Goal: Task Accomplishment & Management: Manage account settings

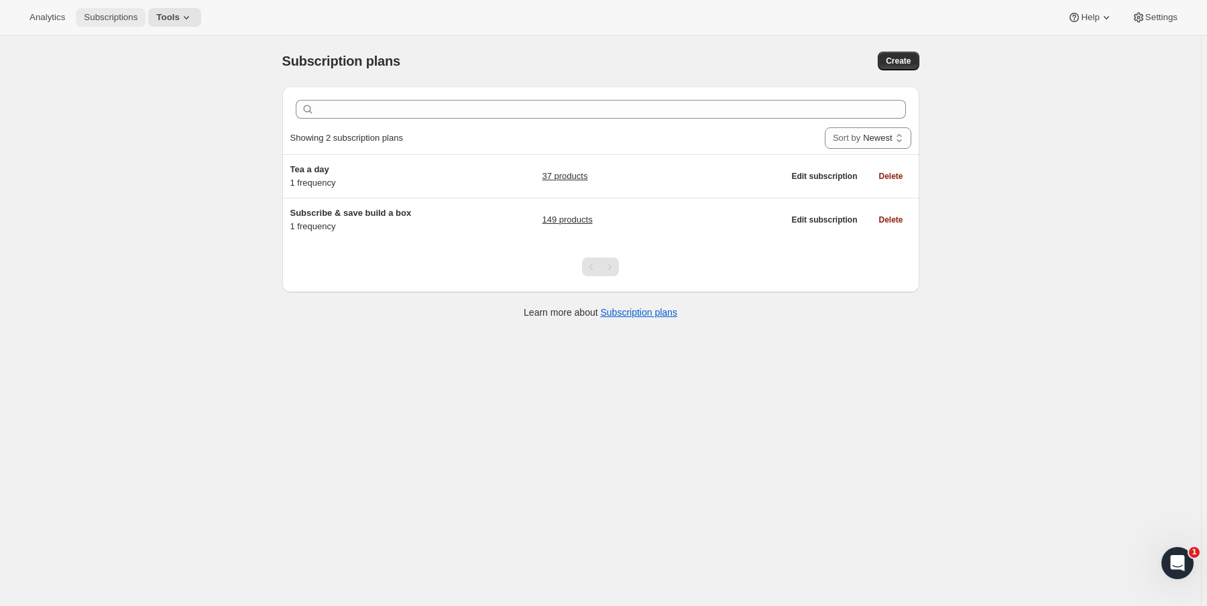
click at [115, 23] on button "Subscriptions" at bounding box center [111, 17] width 70 height 19
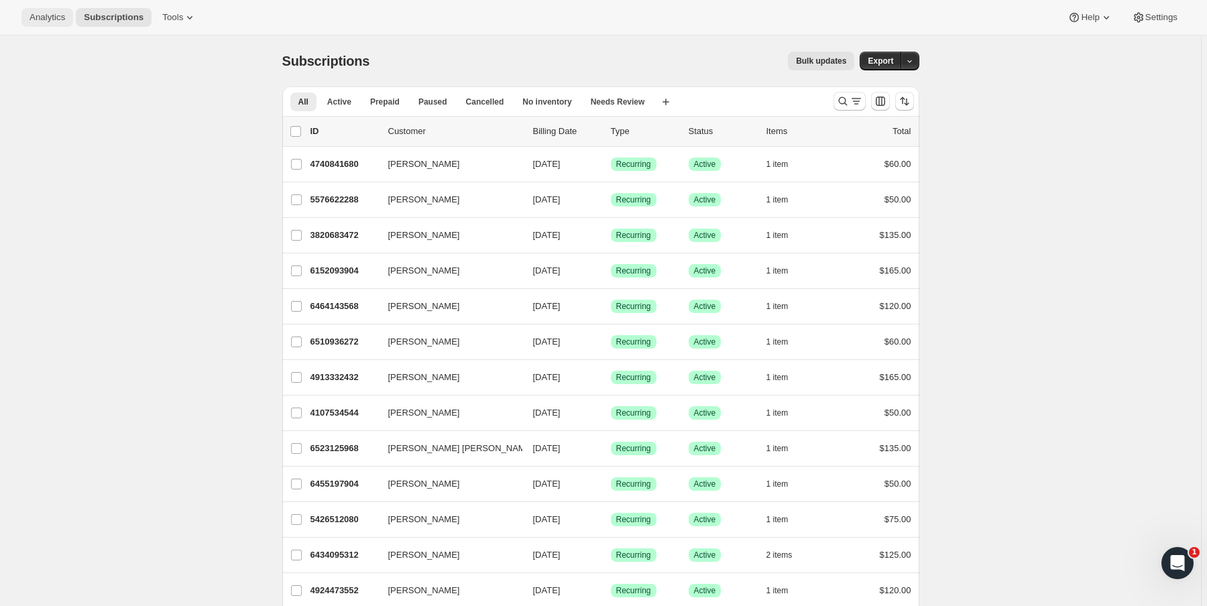
click at [46, 21] on span "Analytics" at bounding box center [47, 17] width 36 height 11
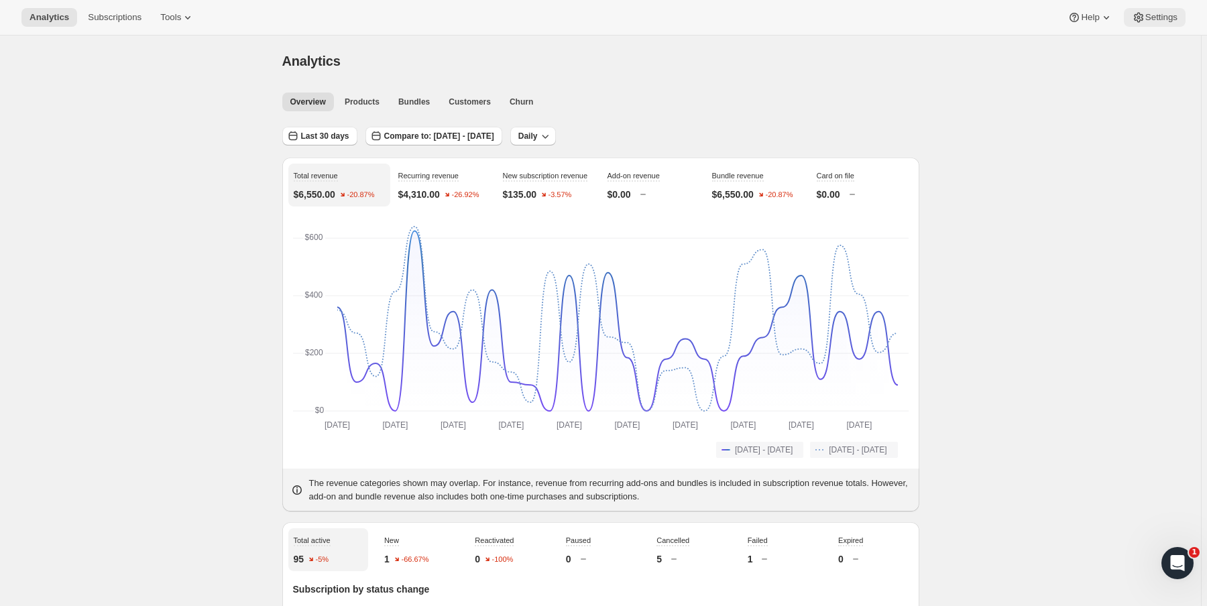
click at [1177, 21] on span "Settings" at bounding box center [1161, 17] width 32 height 11
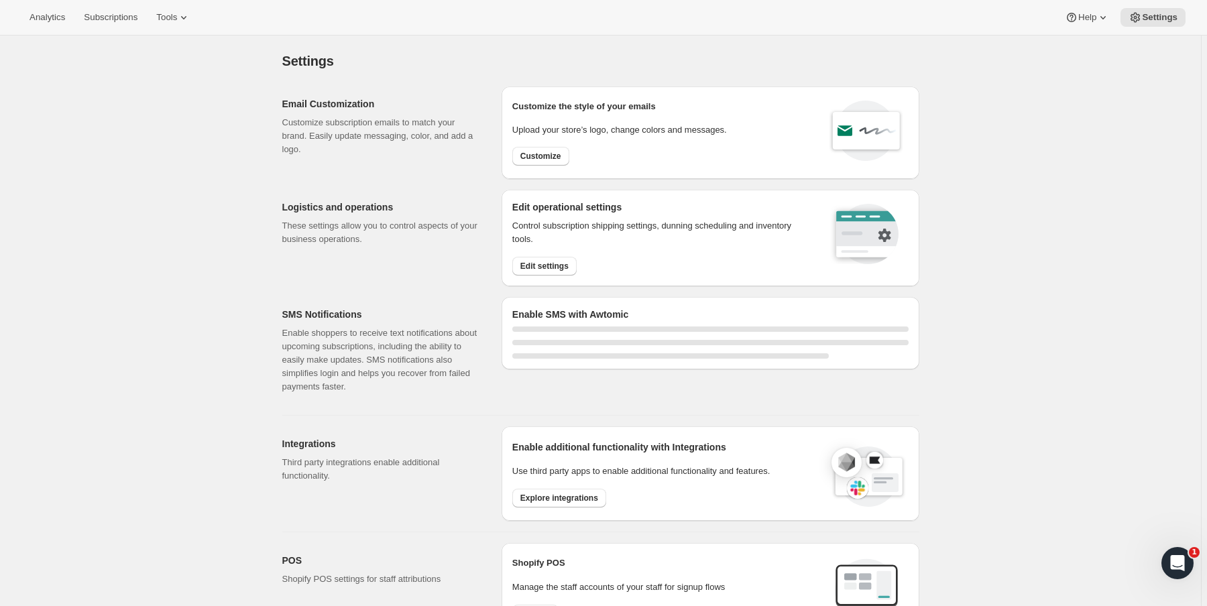
select select "22:00"
select select "09:00"
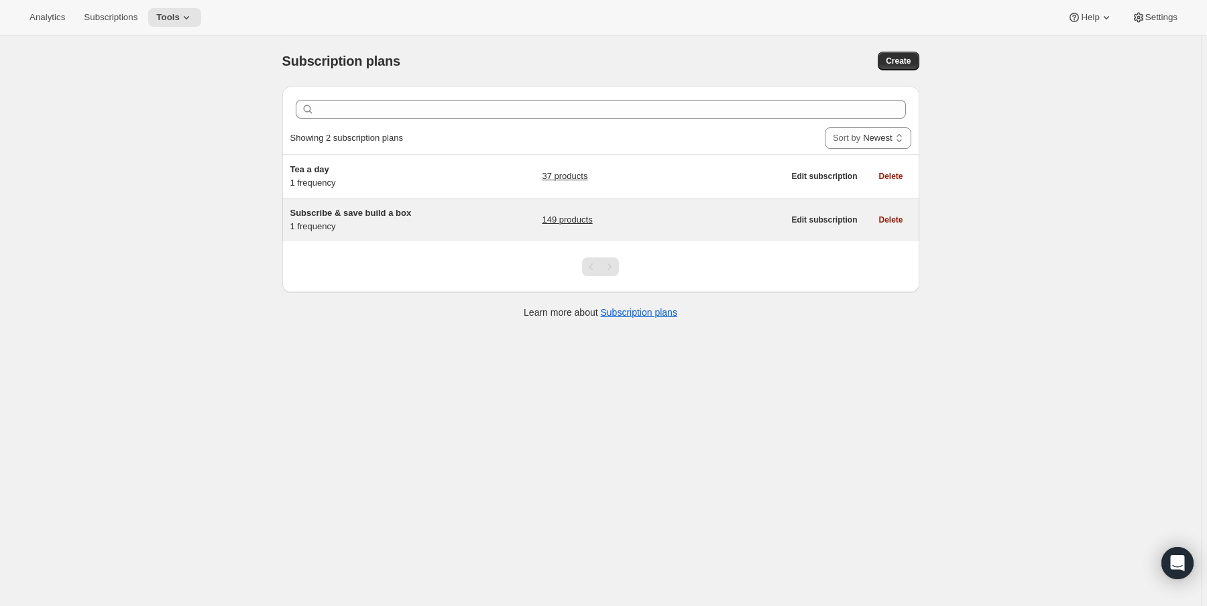
click at [330, 215] on span "Subscribe & save build a box" at bounding box center [350, 213] width 121 height 10
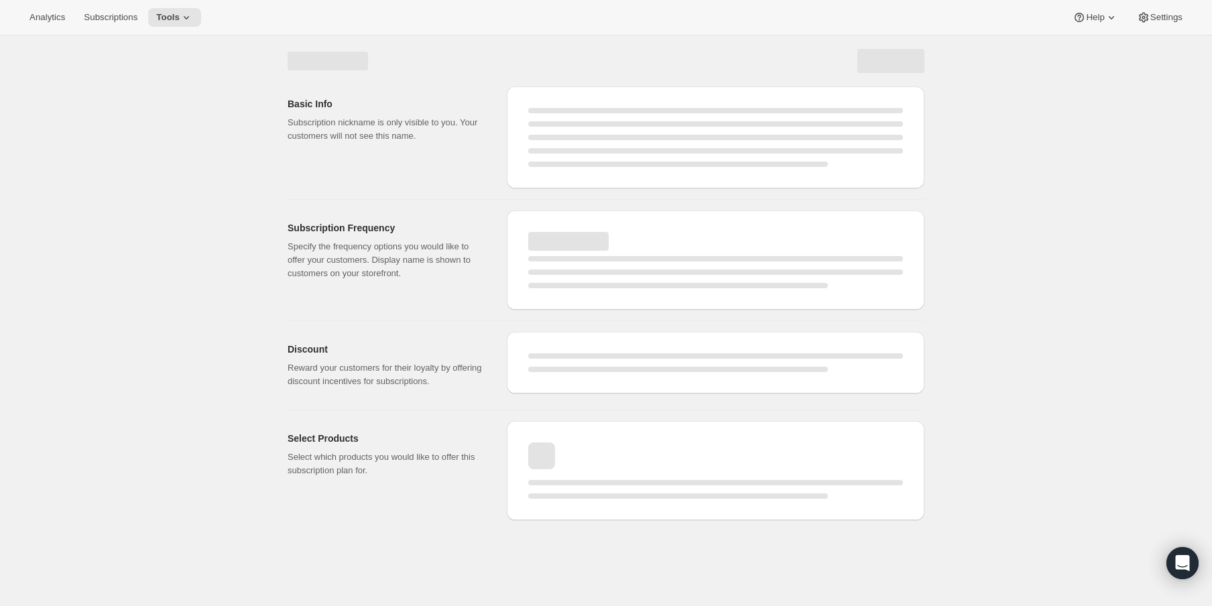
select select "WEEK"
select select "MONTH"
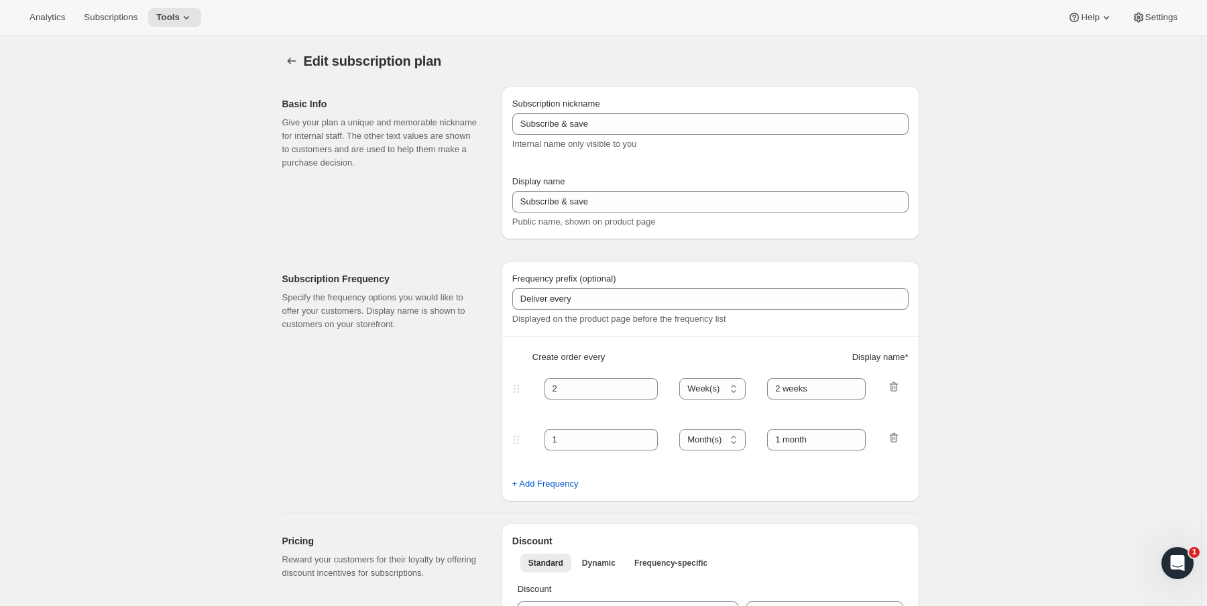
type input "Subscribe & save build a box"
type input "$5 Teas - Monthly Subscription"
type input "1"
select select "MONTH"
type input "month"
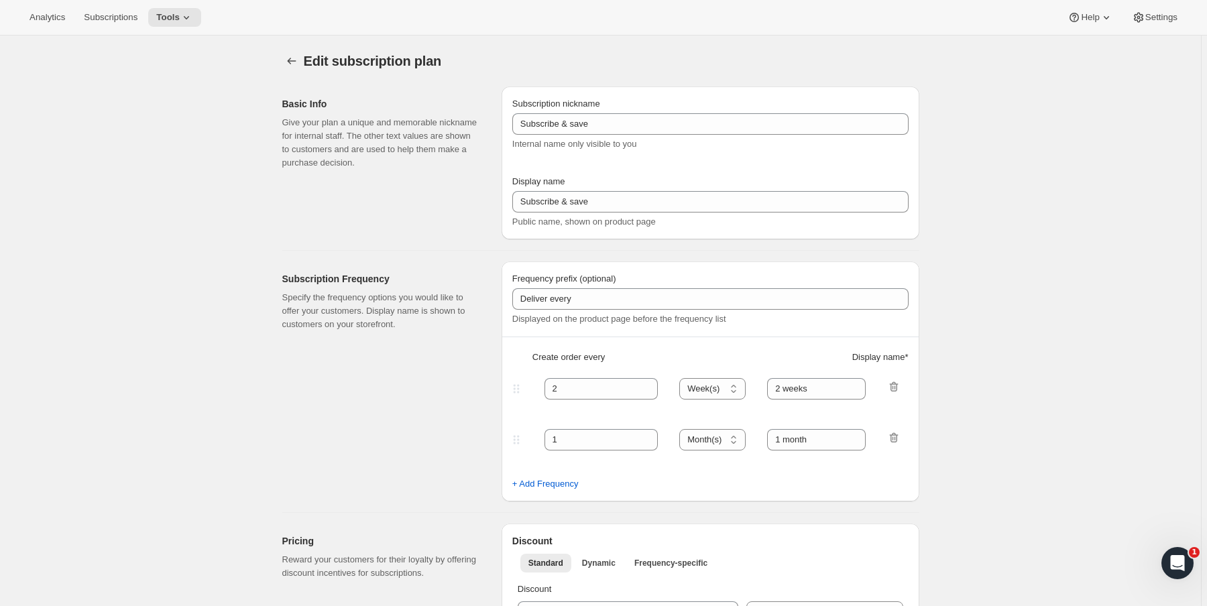
type input "0.0"
select select "FIXED_AMOUNT"
type input "No obligation, cancel at any time. If subscribed for five months, get a $25 cre…"
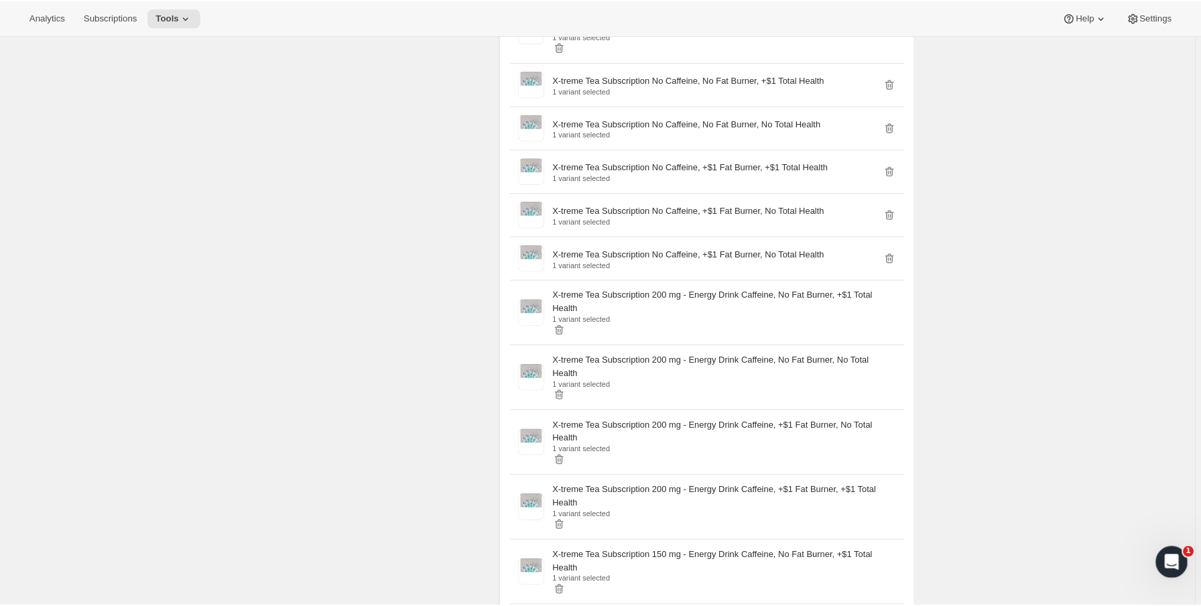
scroll to position [6194, 0]
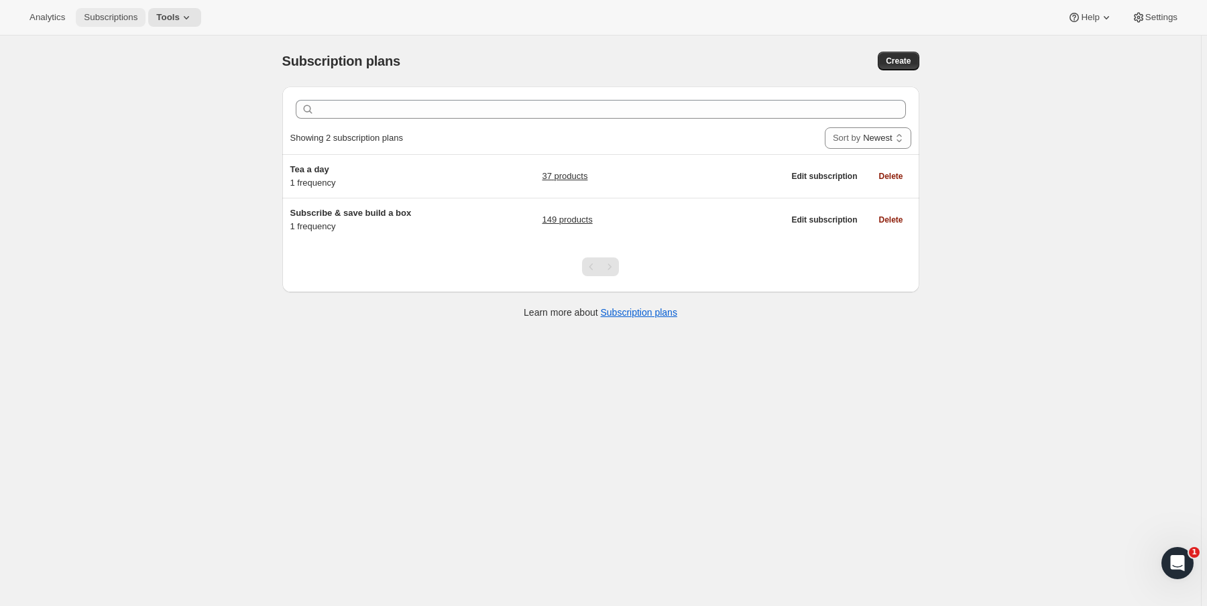
click at [87, 15] on span "Subscriptions" at bounding box center [111, 17] width 54 height 11
click at [102, 22] on span "Subscriptions" at bounding box center [111, 17] width 54 height 11
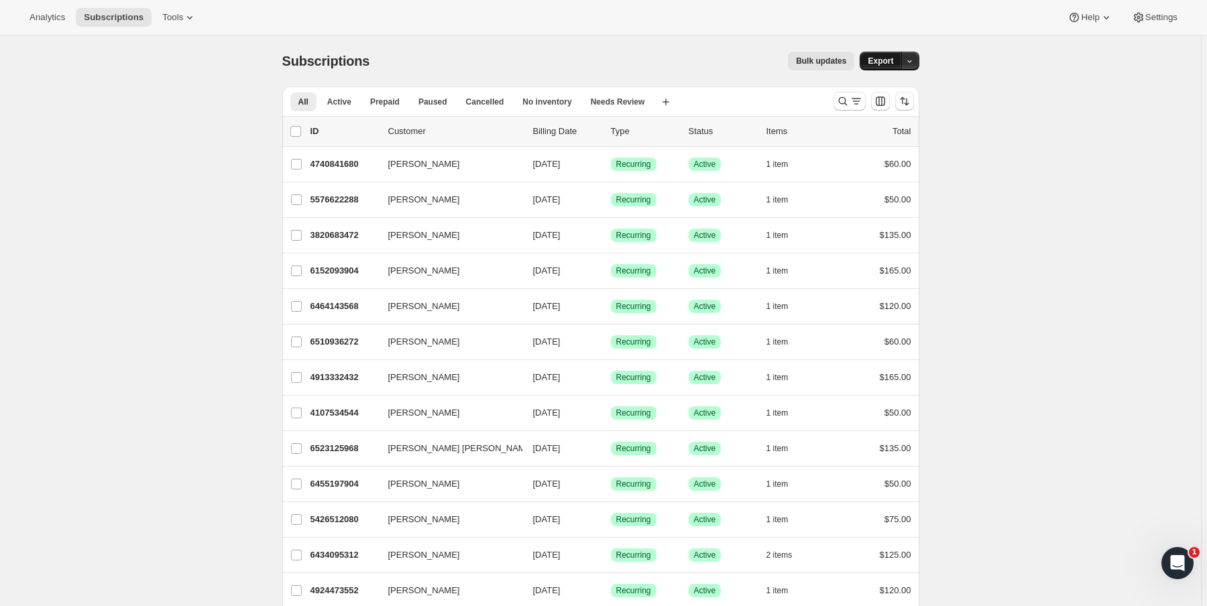
click at [893, 57] on span "Export" at bounding box center [880, 61] width 25 height 11
click at [23, 21] on button "Analytics" at bounding box center [47, 17] width 52 height 19
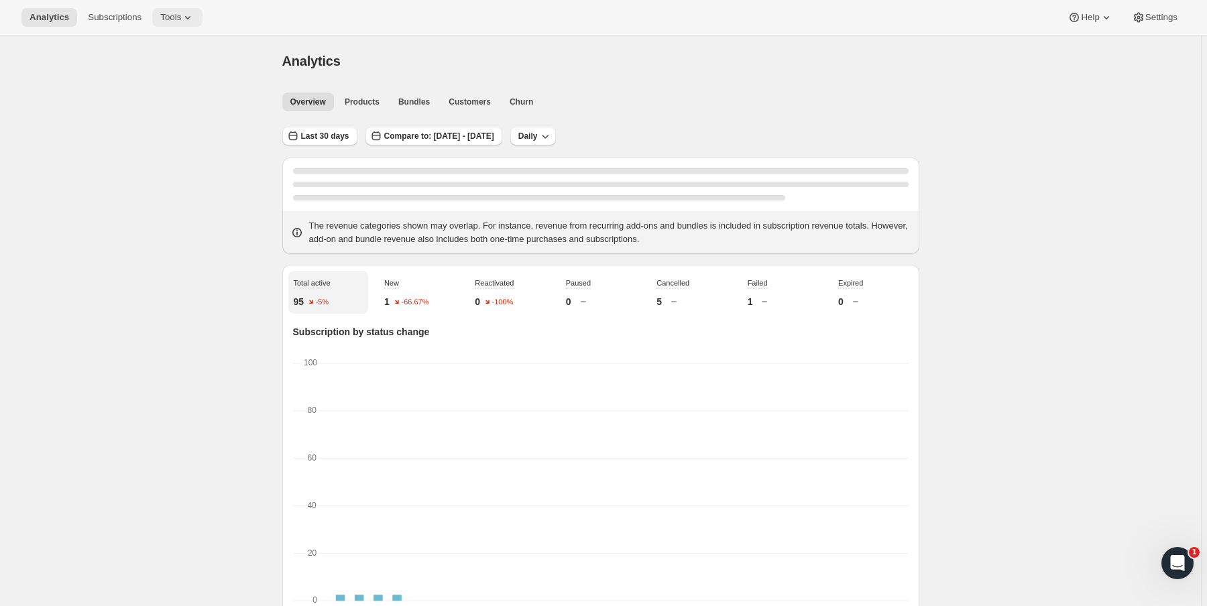
click at [194, 22] on icon at bounding box center [187, 17] width 13 height 13
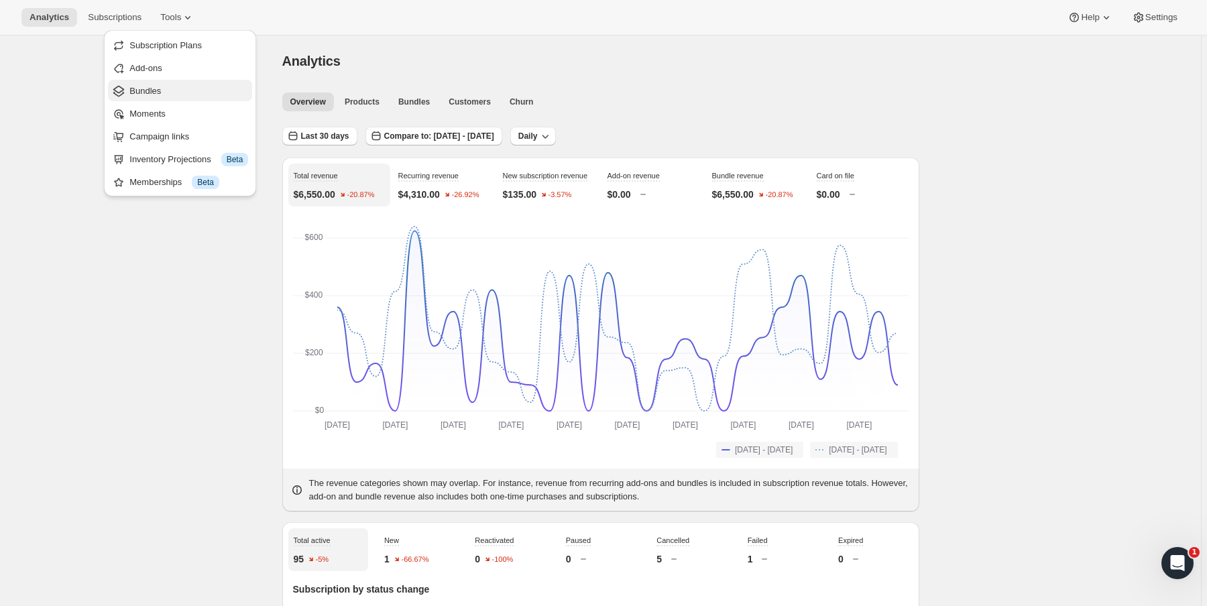
click at [193, 91] on span "Bundles" at bounding box center [188, 90] width 119 height 13
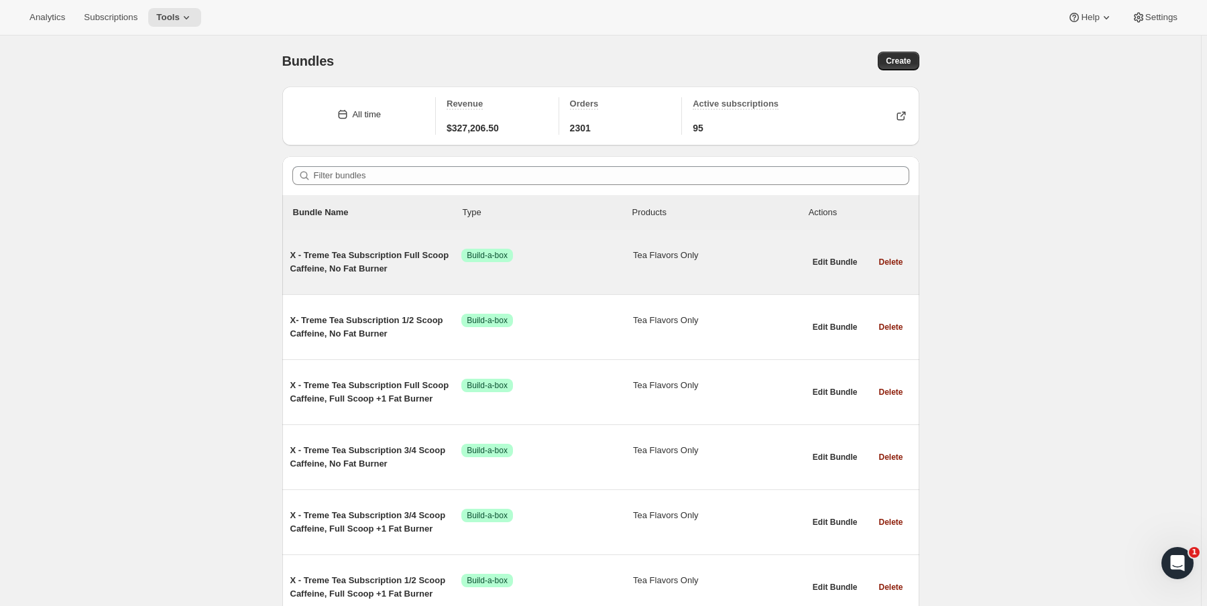
click at [363, 279] on div "X - Treme Tea Subscription Full Scoop Caffeine, No Fat Burner Success Build-a-b…" at bounding box center [547, 262] width 514 height 48
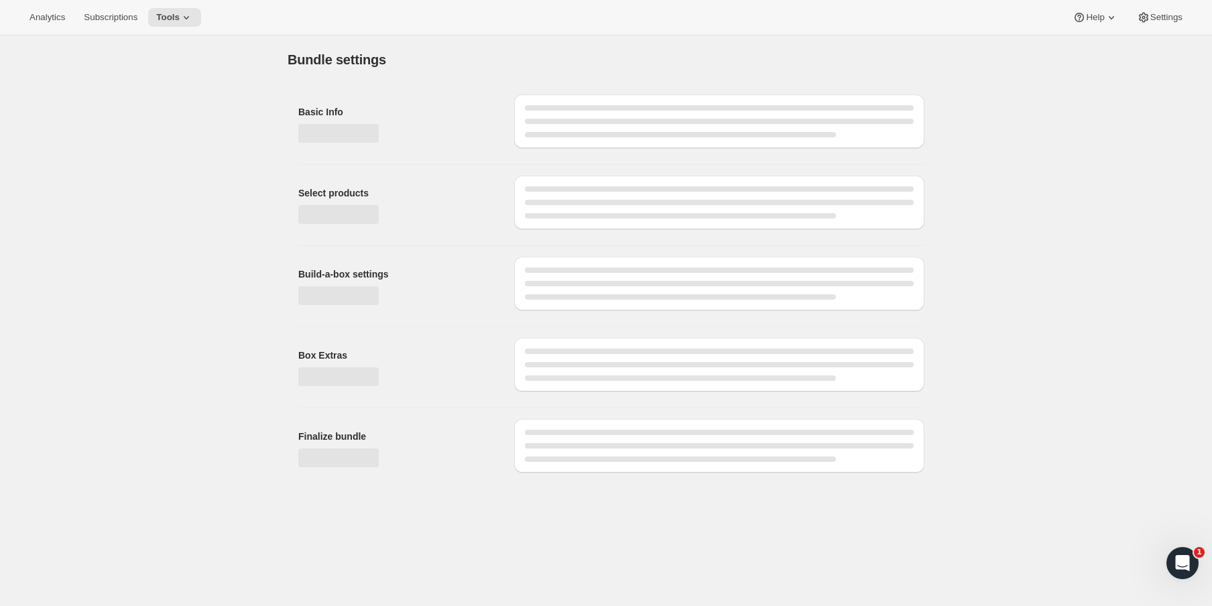
type input "X - Treme Tea Subscription Full Scoop Caffeine, No Fat Burner"
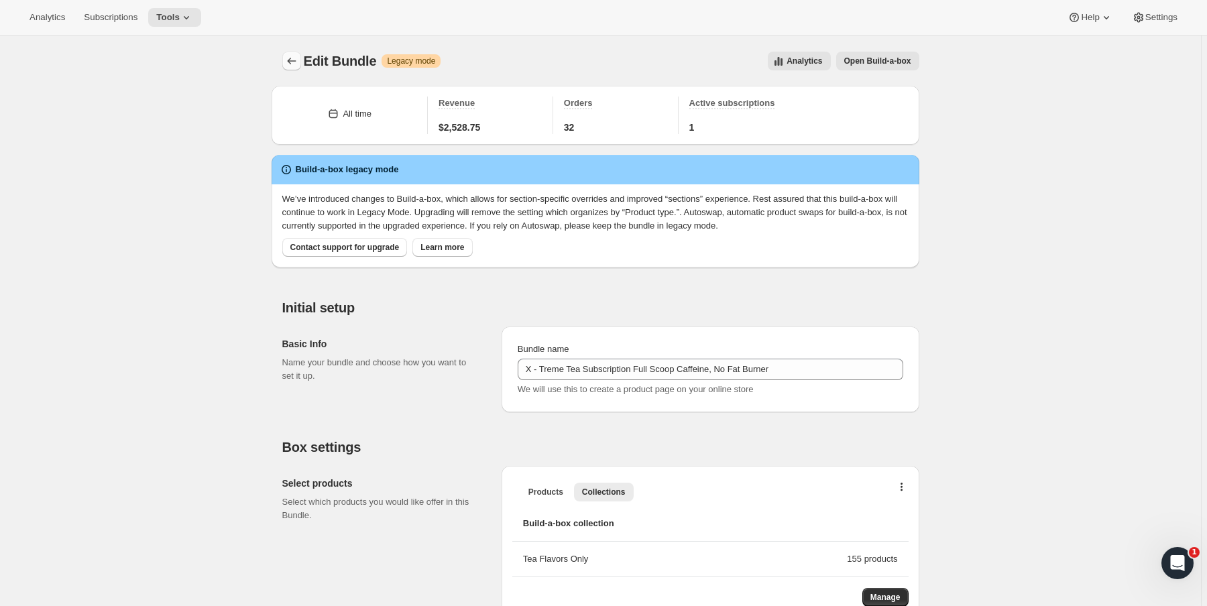
click at [292, 56] on icon "Bundles" at bounding box center [291, 60] width 13 height 13
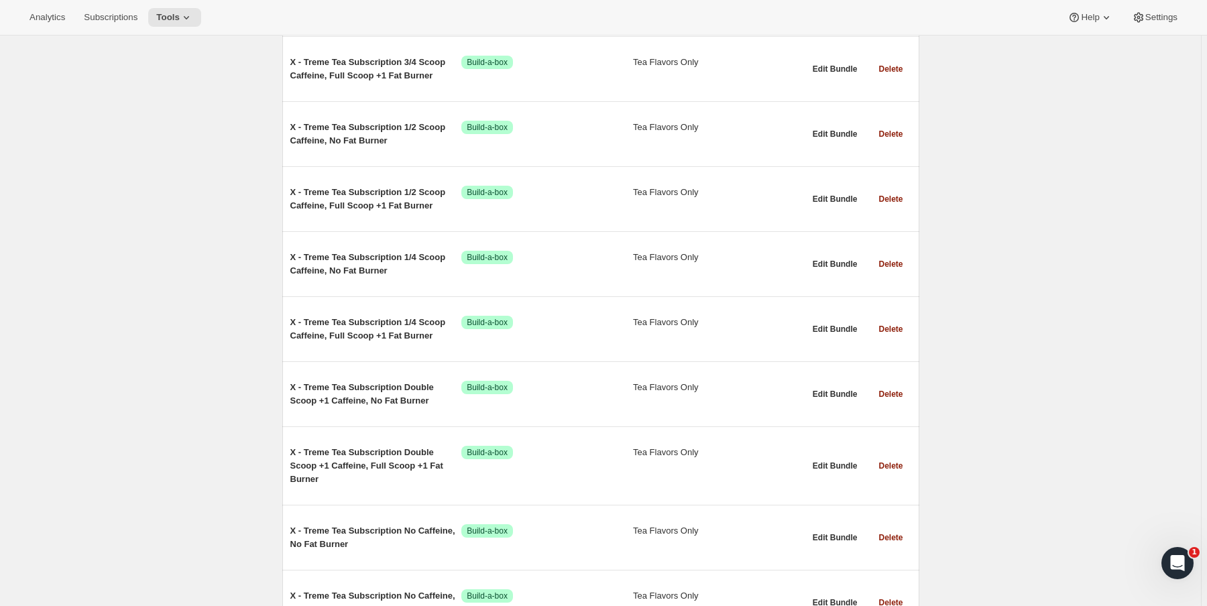
scroll to position [2253, 0]
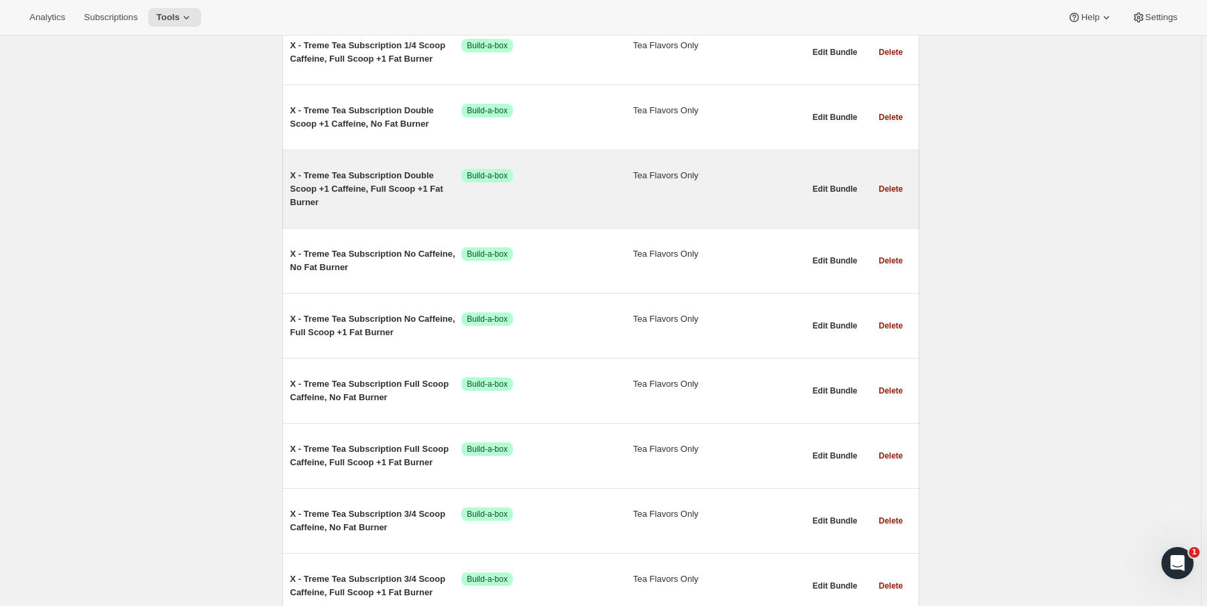
click at [377, 184] on span "X - Treme Tea Subscription Double Scoop +1 Caffeine, Full Scoop +1 Fat Burner" at bounding box center [376, 189] width 172 height 40
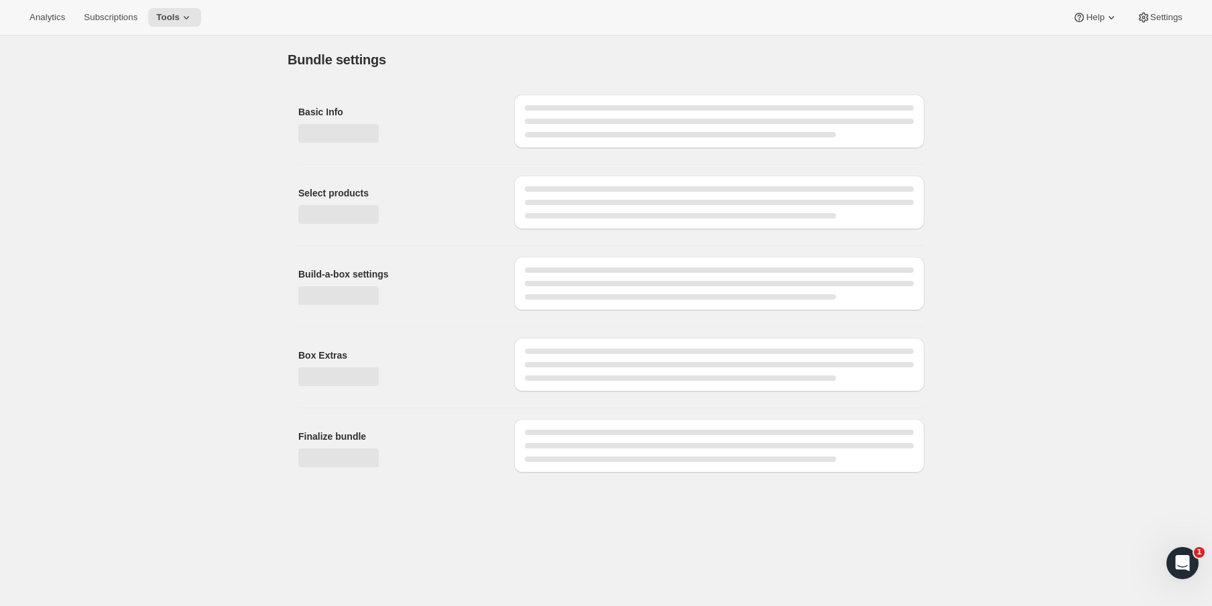
type input "X - Treme Tea Subscription Double Scoop +1 Caffeine, Full Scoop +1 Fat Burner"
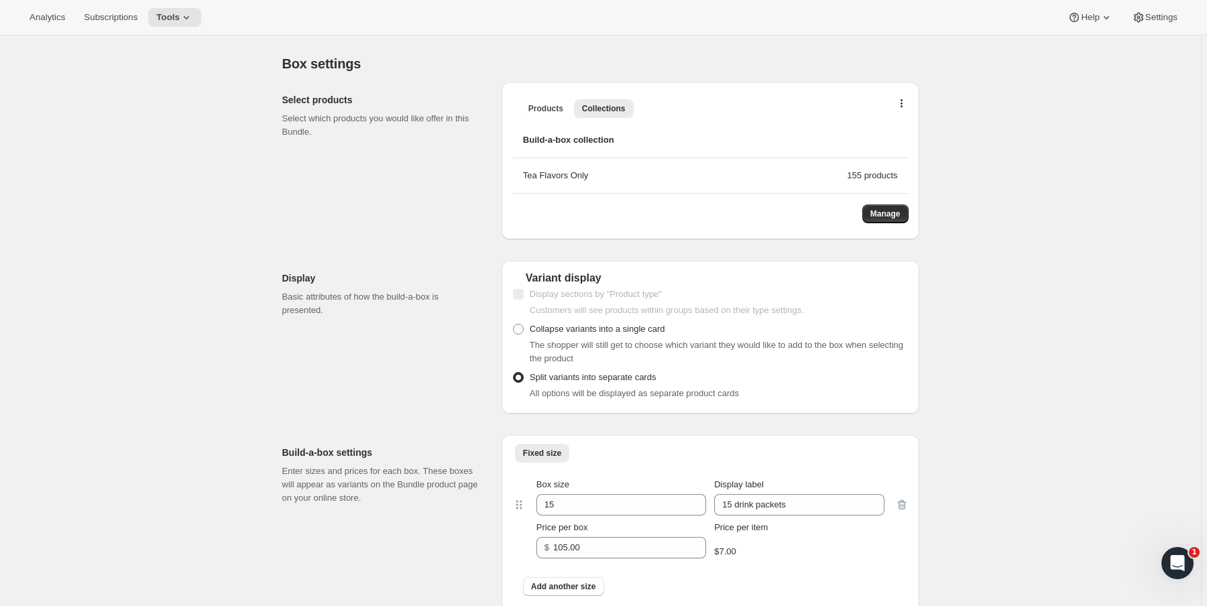
scroll to position [429, 0]
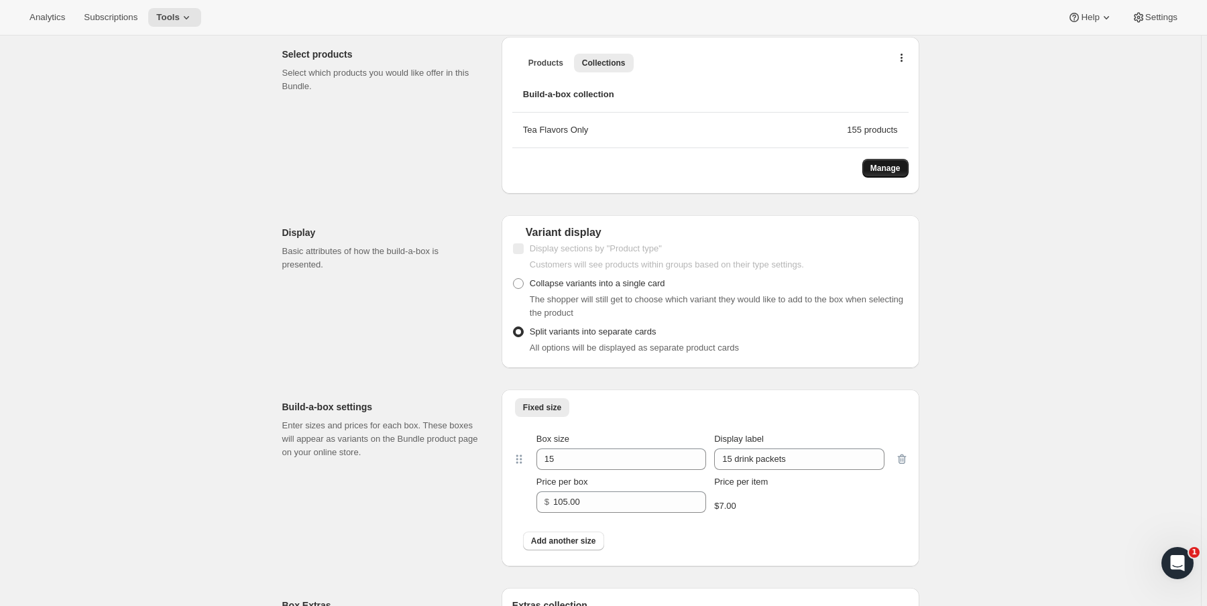
click at [872, 172] on span "Manage" at bounding box center [885, 168] width 30 height 11
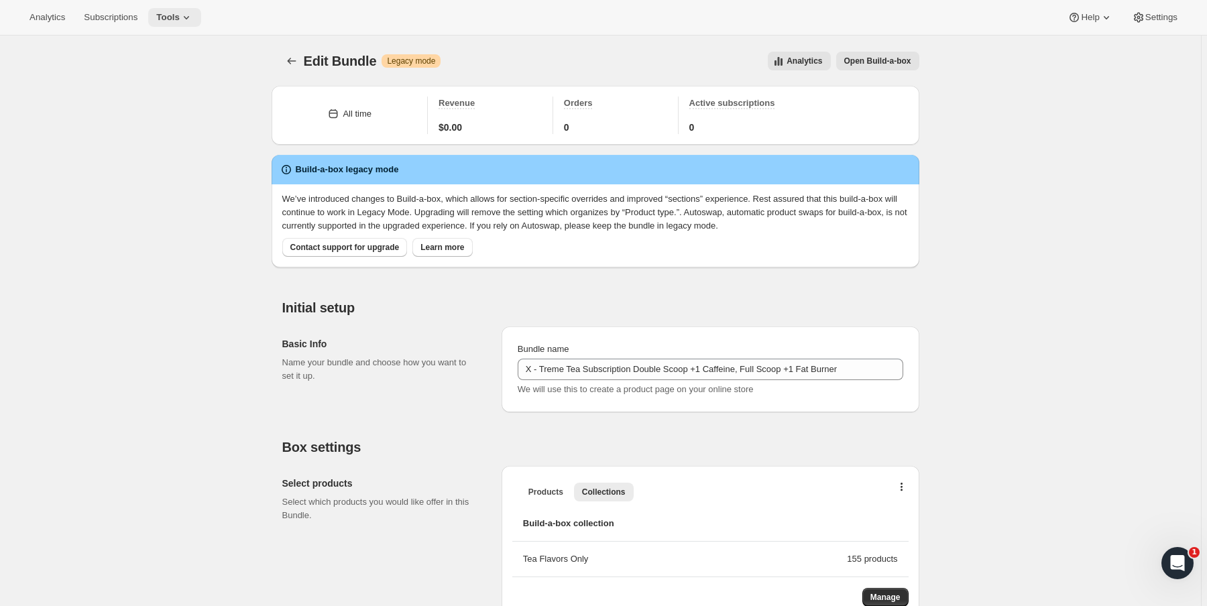
click at [188, 21] on icon at bounding box center [186, 17] width 13 height 13
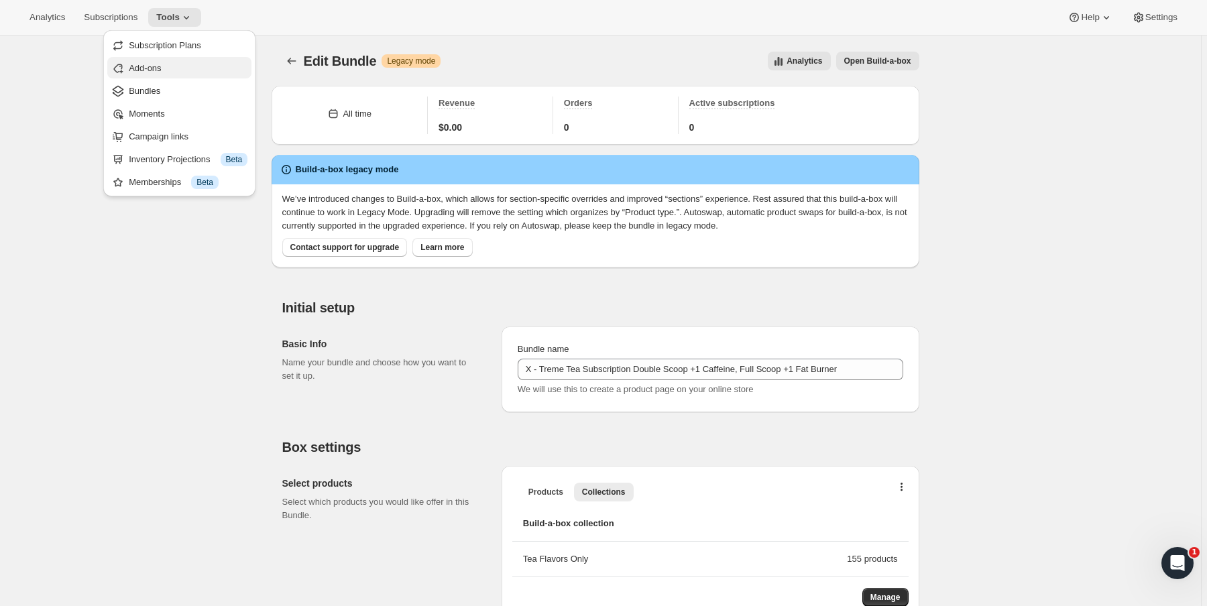
click at [221, 62] on span "Add-ons" at bounding box center [188, 68] width 119 height 13
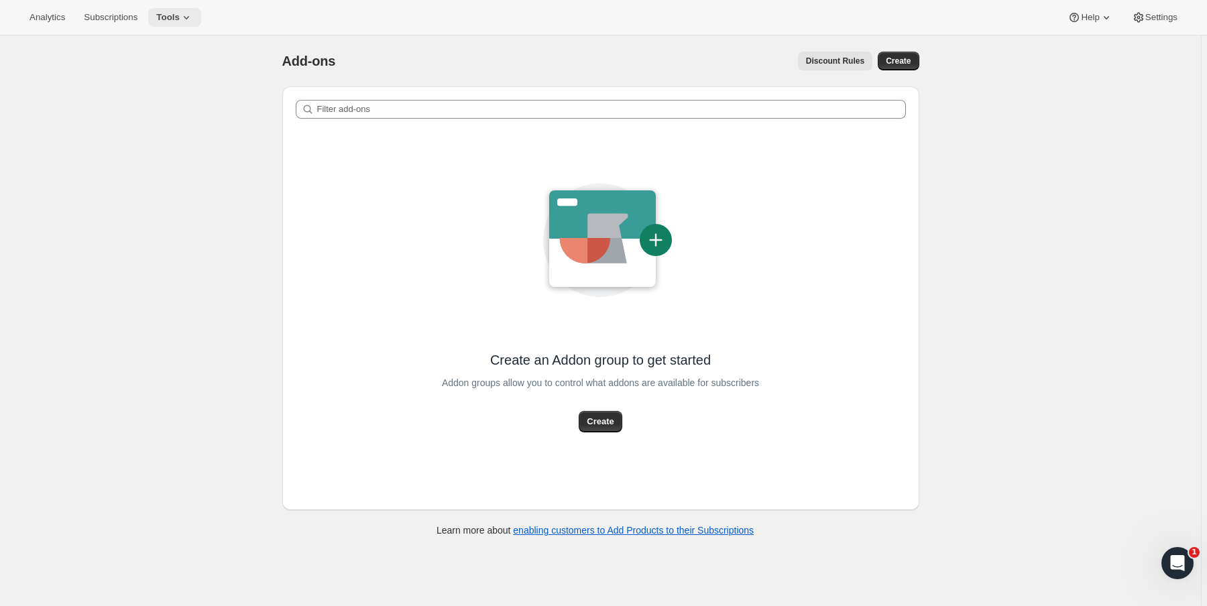
click at [185, 26] on button "Tools" at bounding box center [174, 17] width 53 height 19
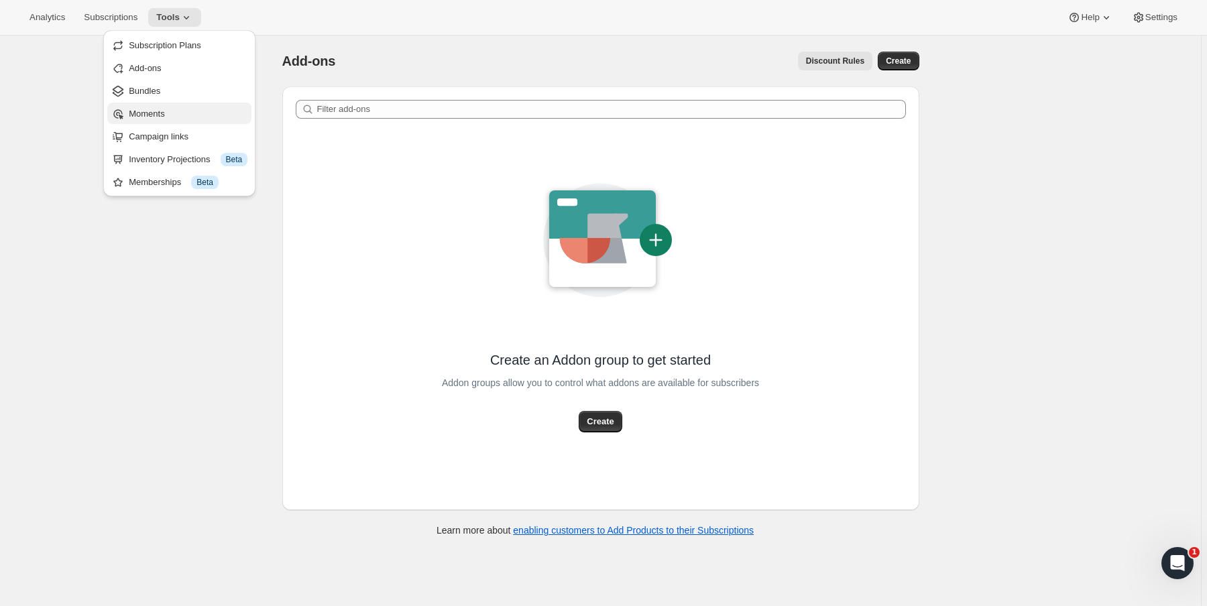
click at [176, 114] on span "Moments" at bounding box center [188, 113] width 119 height 13
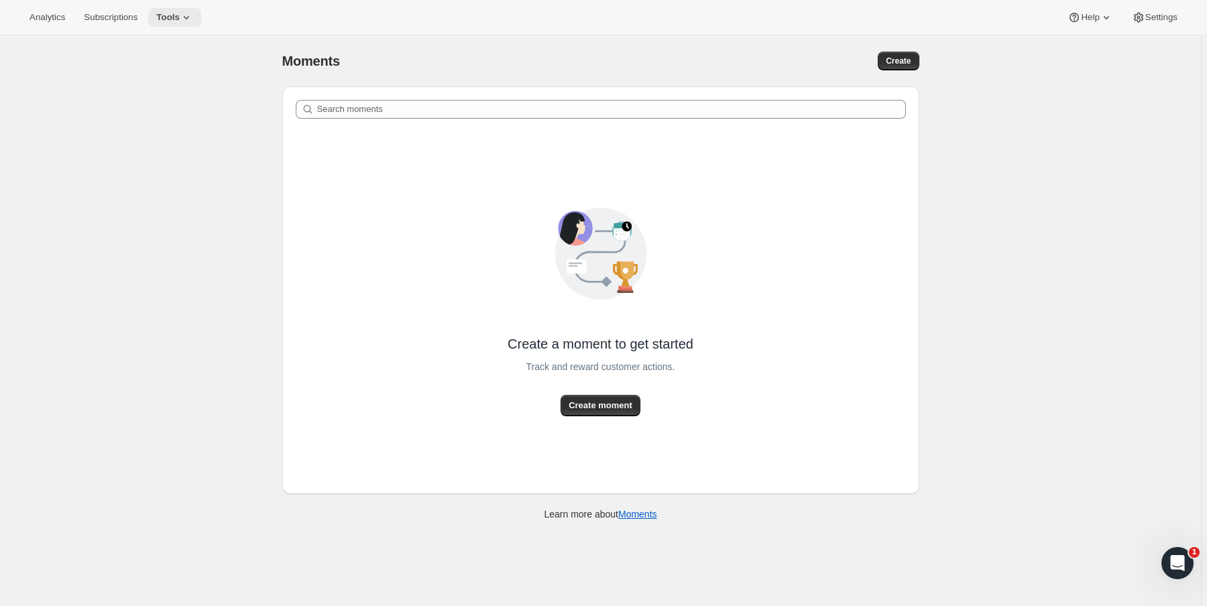
click at [201, 15] on button "Tools" at bounding box center [174, 17] width 53 height 19
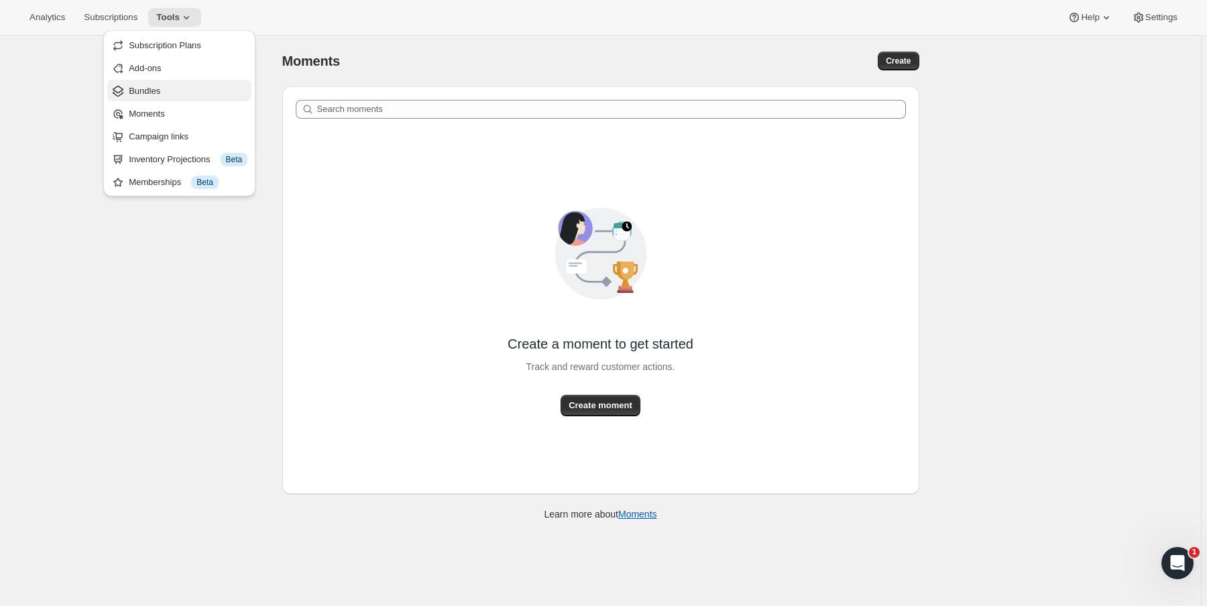
click at [180, 91] on span "Bundles" at bounding box center [188, 90] width 119 height 13
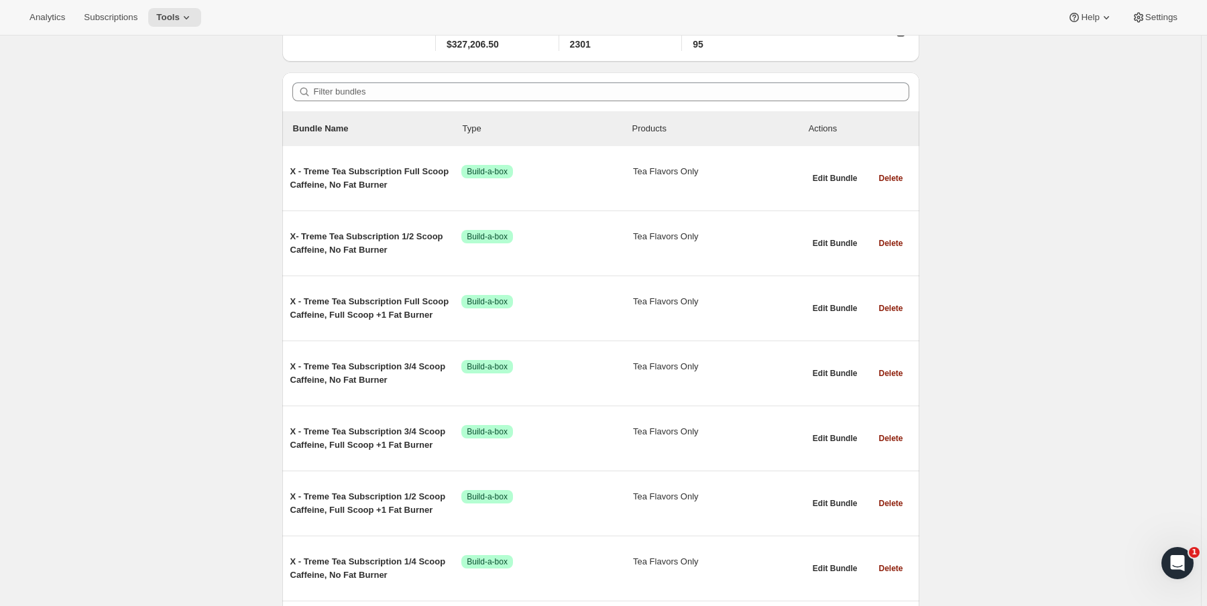
scroll to position [107, 0]
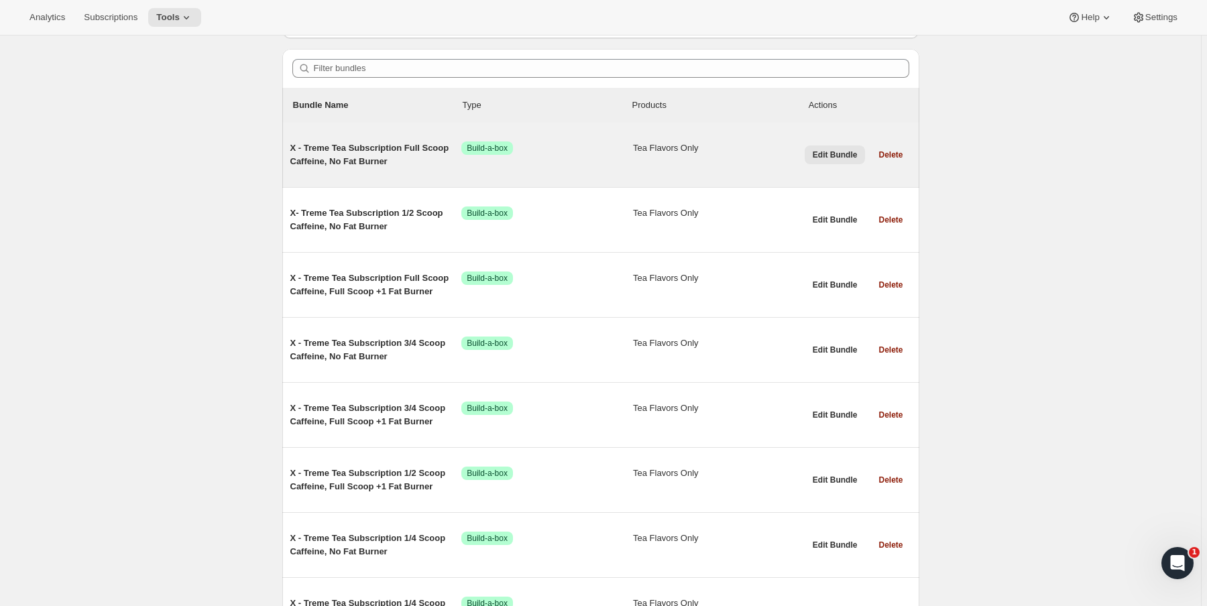
click at [838, 156] on span "Edit Bundle" at bounding box center [835, 155] width 45 height 11
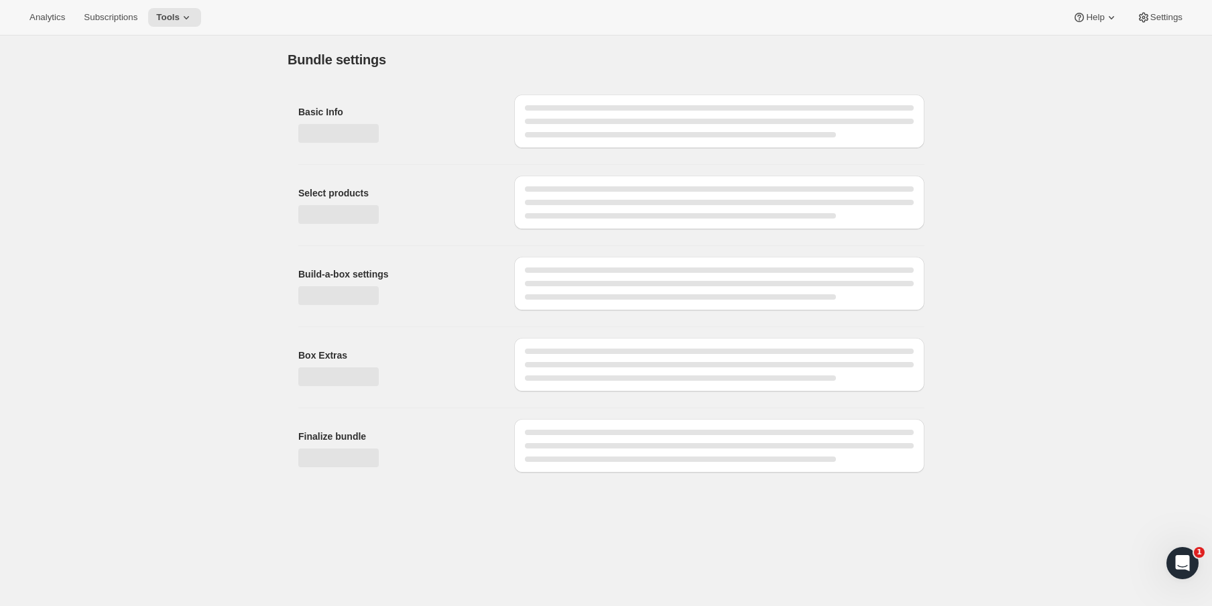
type input "X - Treme Tea Subscription Full Scoop Caffeine, No Fat Burner"
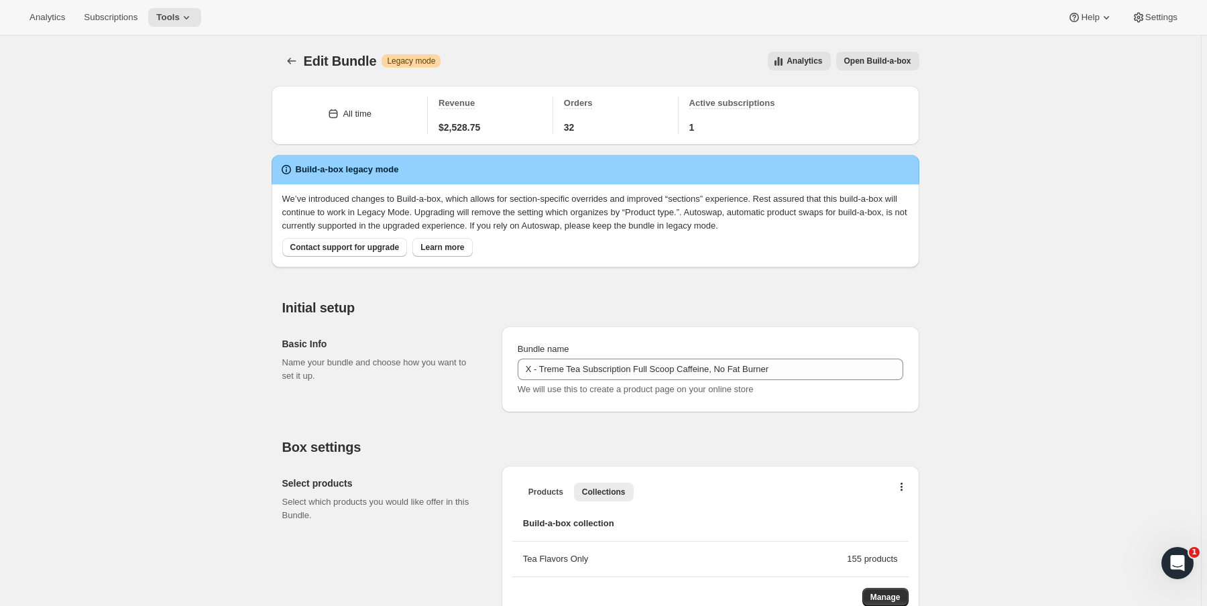
click at [898, 56] on span "Open Build-a-box" at bounding box center [877, 61] width 67 height 11
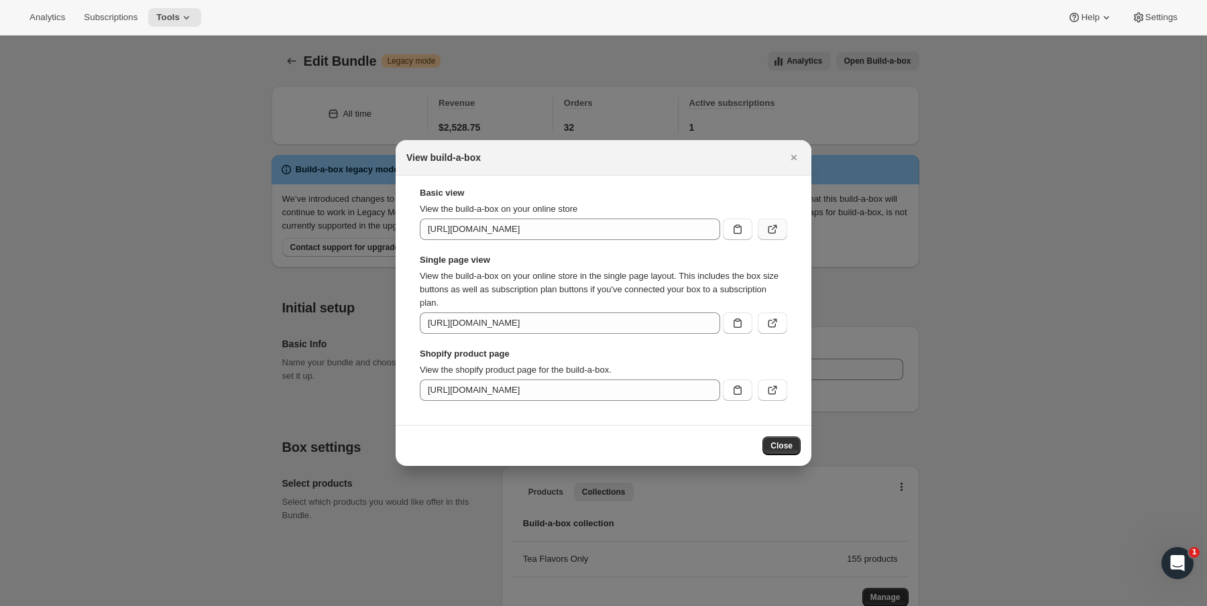
click at [778, 227] on icon ":rme:" at bounding box center [772, 229] width 13 height 13
click at [777, 327] on icon ":rme:" at bounding box center [772, 322] width 13 height 13
click at [778, 385] on icon ":rme:" at bounding box center [772, 389] width 13 height 13
click at [247, 206] on div at bounding box center [603, 303] width 1207 height 606
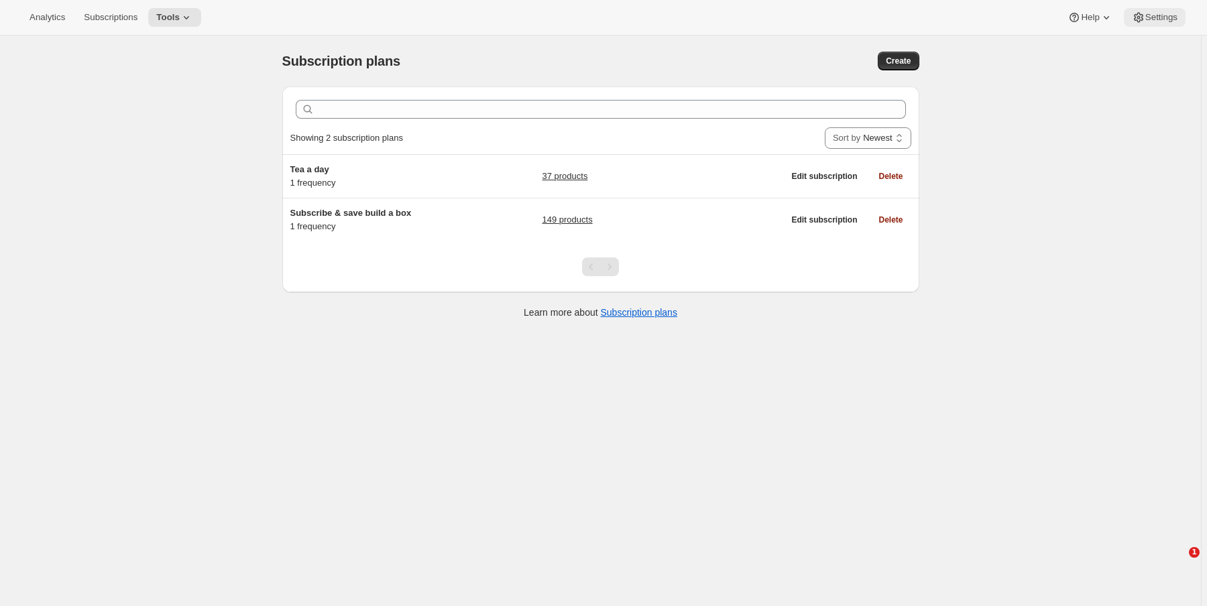
click at [1168, 20] on span "Settings" at bounding box center [1161, 17] width 32 height 11
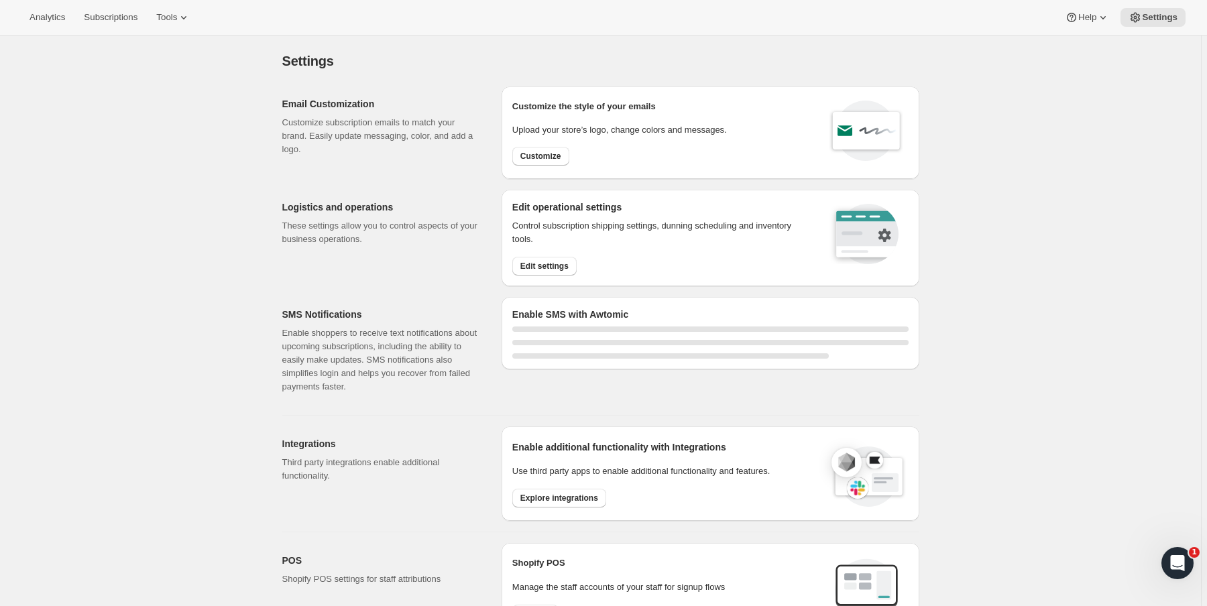
select select "22:00"
select select "09:00"
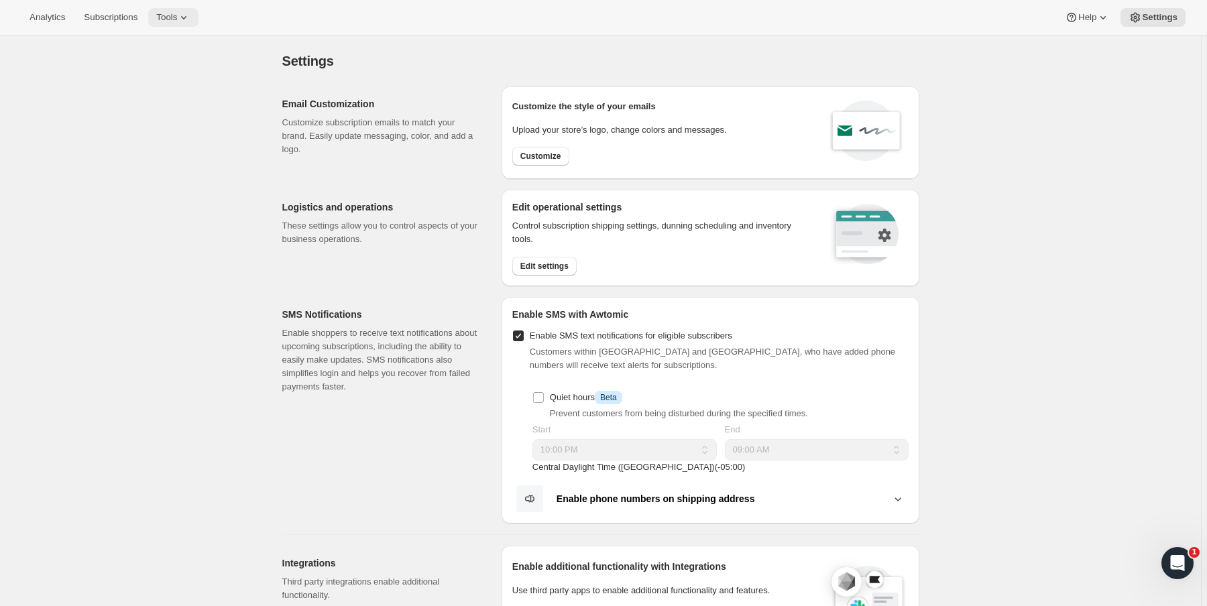
click at [161, 12] on button "Tools" at bounding box center [173, 17] width 50 height 19
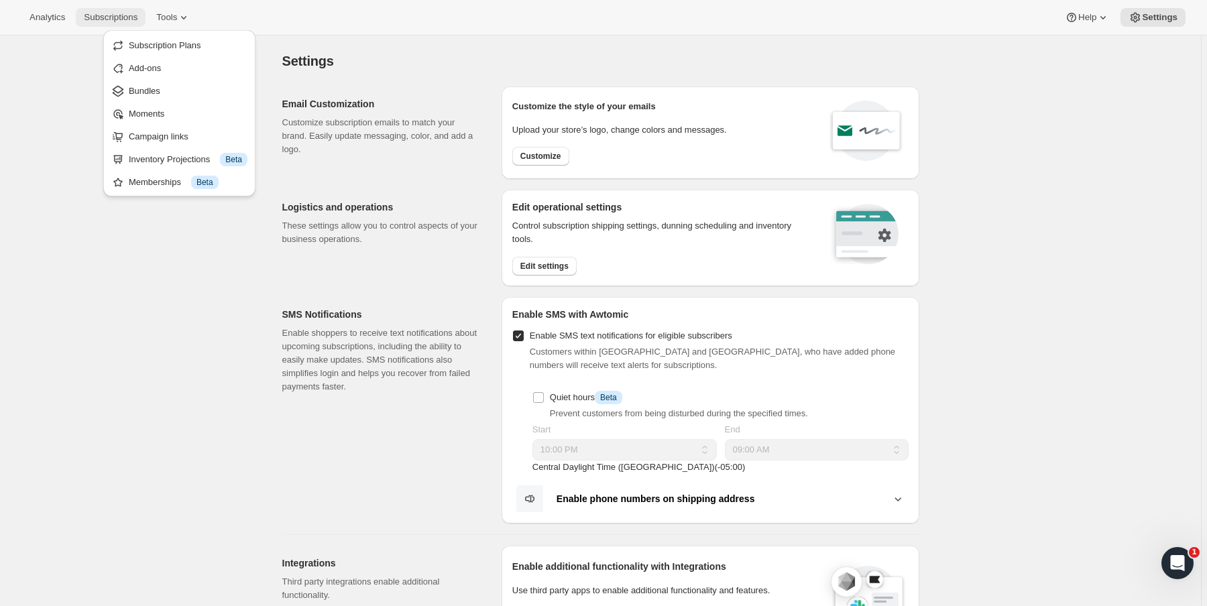
click at [118, 14] on span "Subscriptions" at bounding box center [111, 17] width 54 height 11
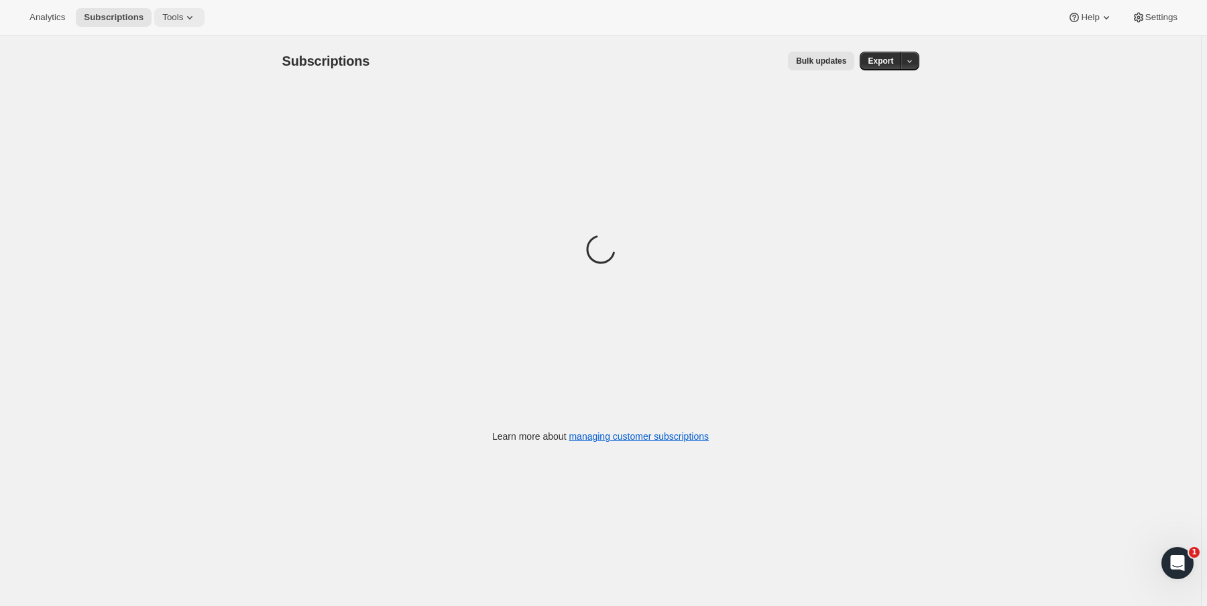
click at [183, 15] on span "Tools" at bounding box center [172, 17] width 21 height 11
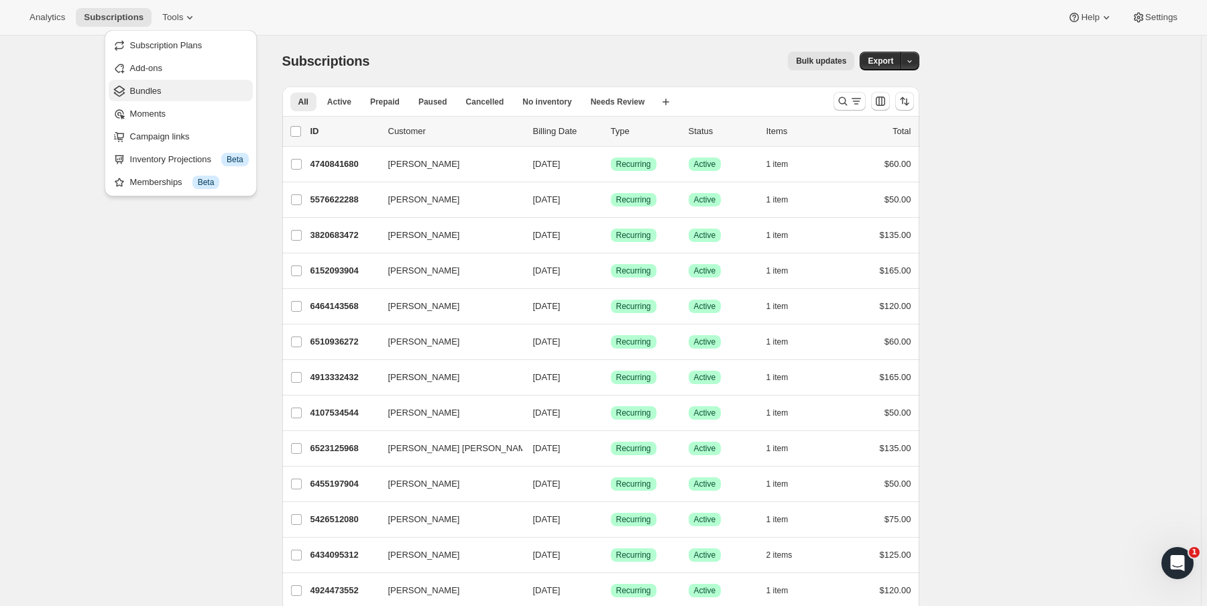
click at [164, 97] on span "Bundles" at bounding box center [189, 90] width 119 height 13
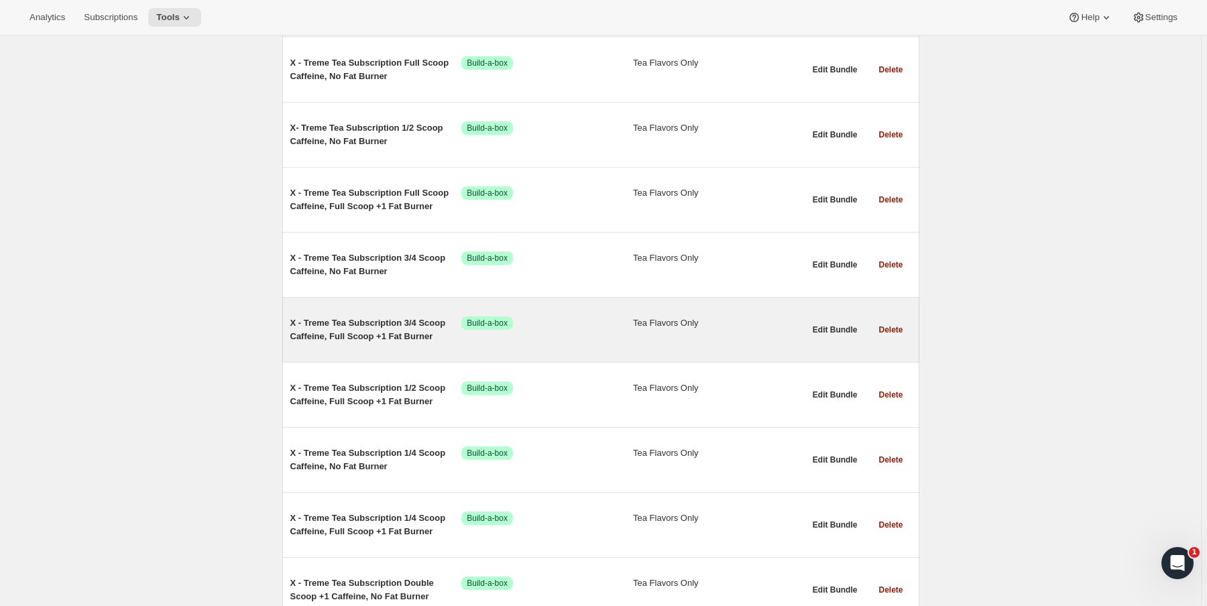
scroll to position [322, 0]
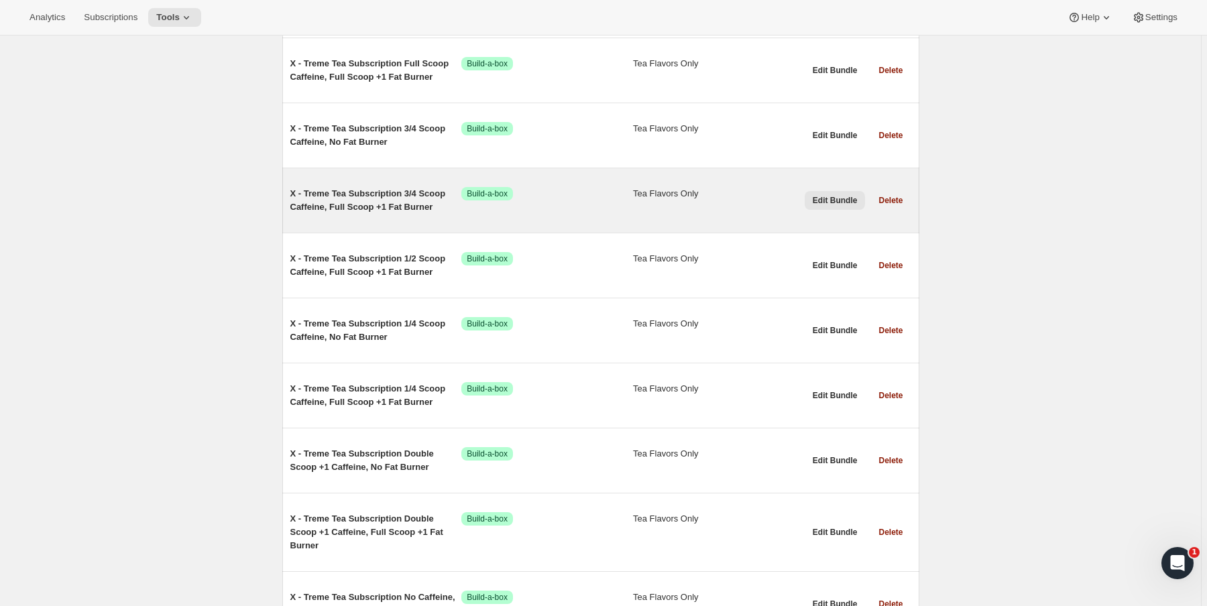
click at [834, 197] on span "Edit Bundle" at bounding box center [835, 200] width 45 height 11
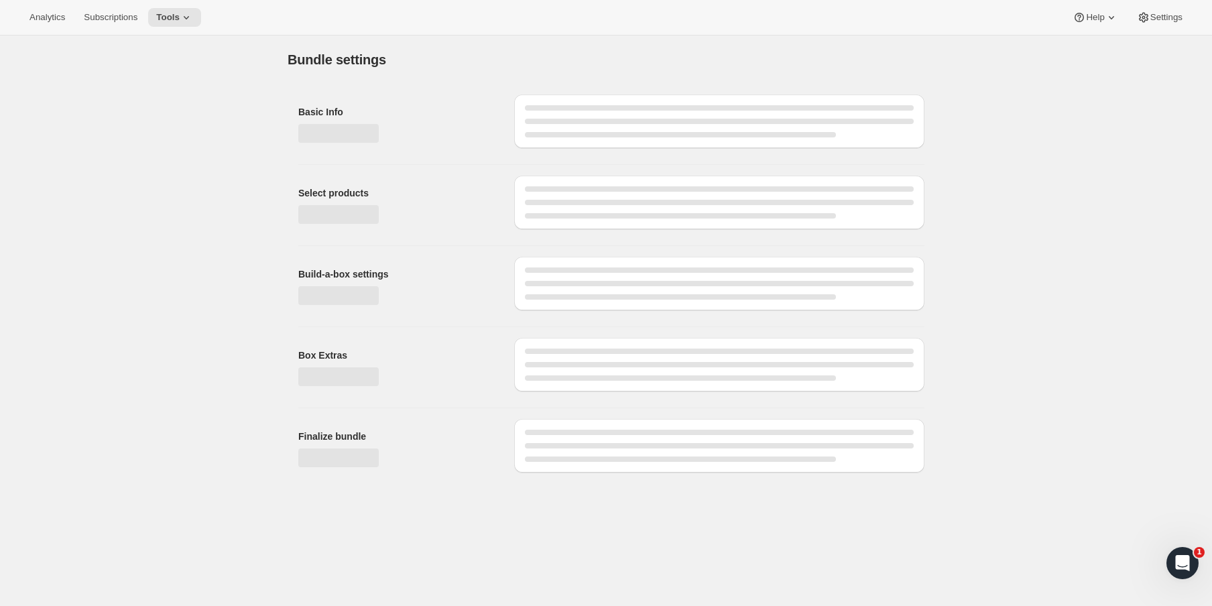
type input "X - Treme Tea Subscription 3/4 Scoop Caffeine, Full Scoop +1 Fat Burner"
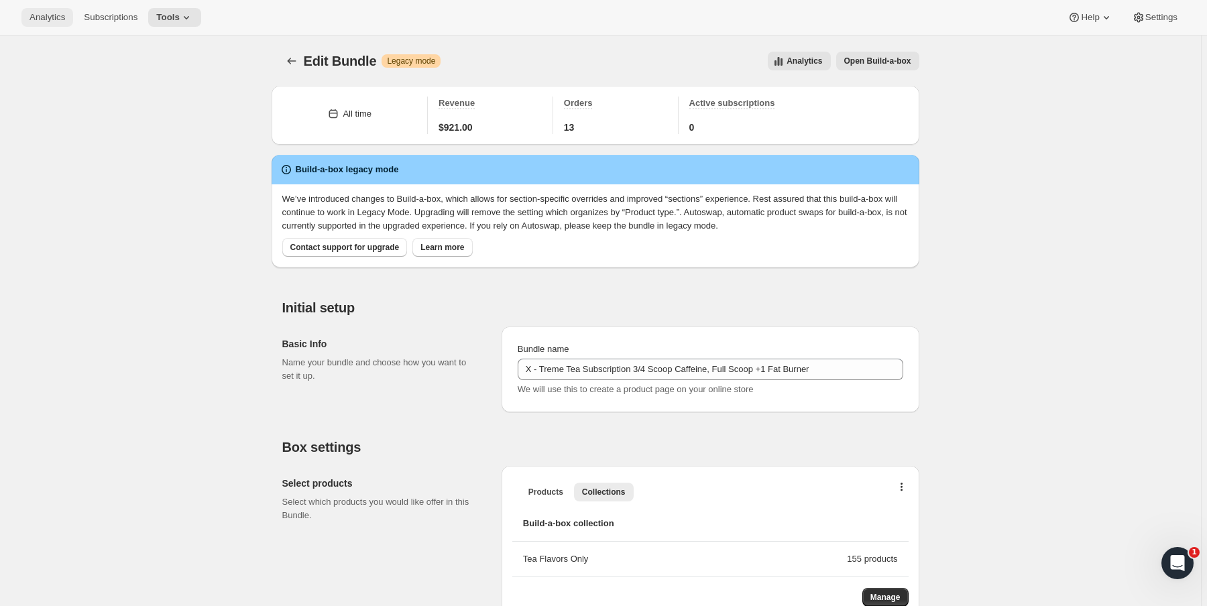
click at [72, 21] on button "Analytics" at bounding box center [47, 17] width 52 height 19
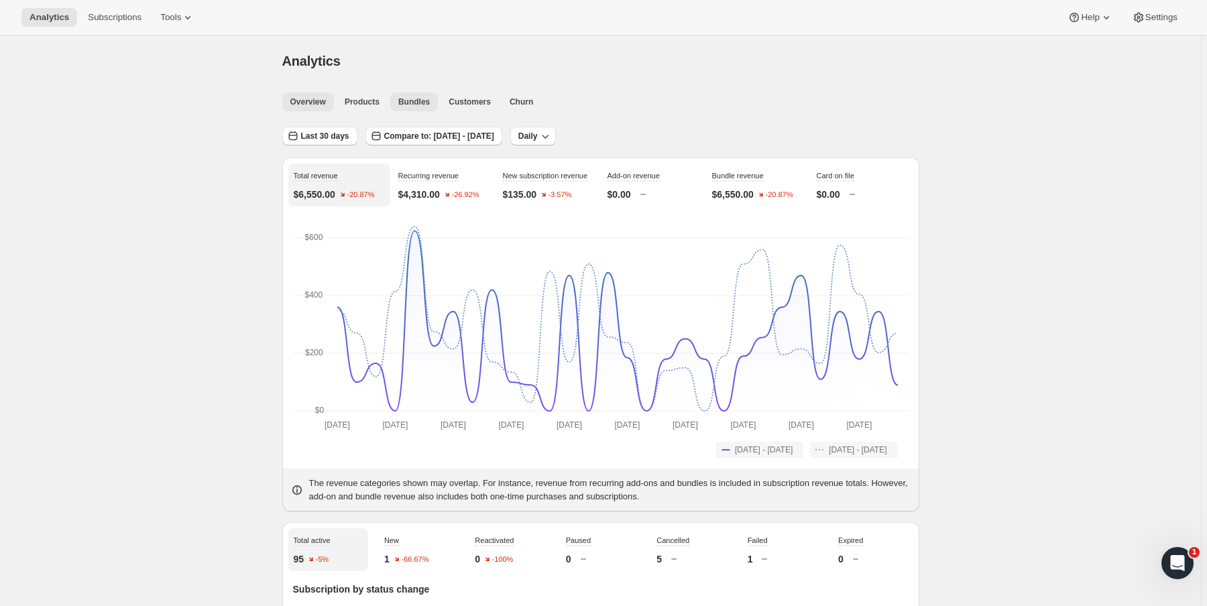
click at [418, 104] on span "Bundles" at bounding box center [414, 102] width 32 height 11
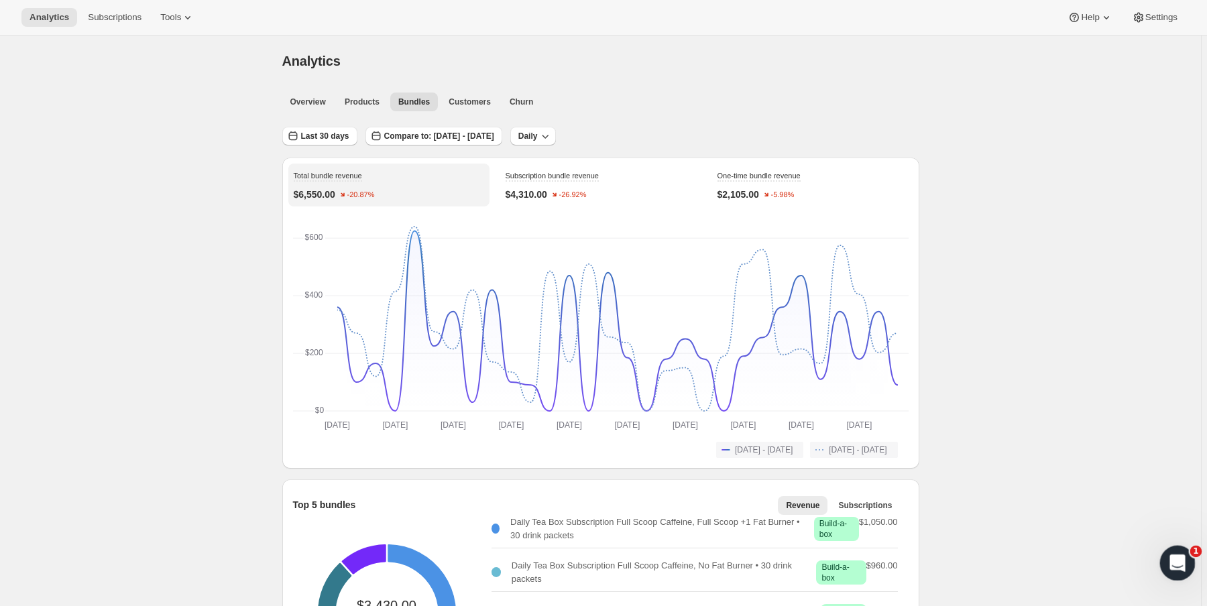
drag, startPoint x: 1181, startPoint y: 561, endPoint x: 2339, endPoint y: 1084, distance: 1271.1
click at [1181, 561] on icon "Open Intercom Messenger" at bounding box center [1176, 561] width 22 height 22
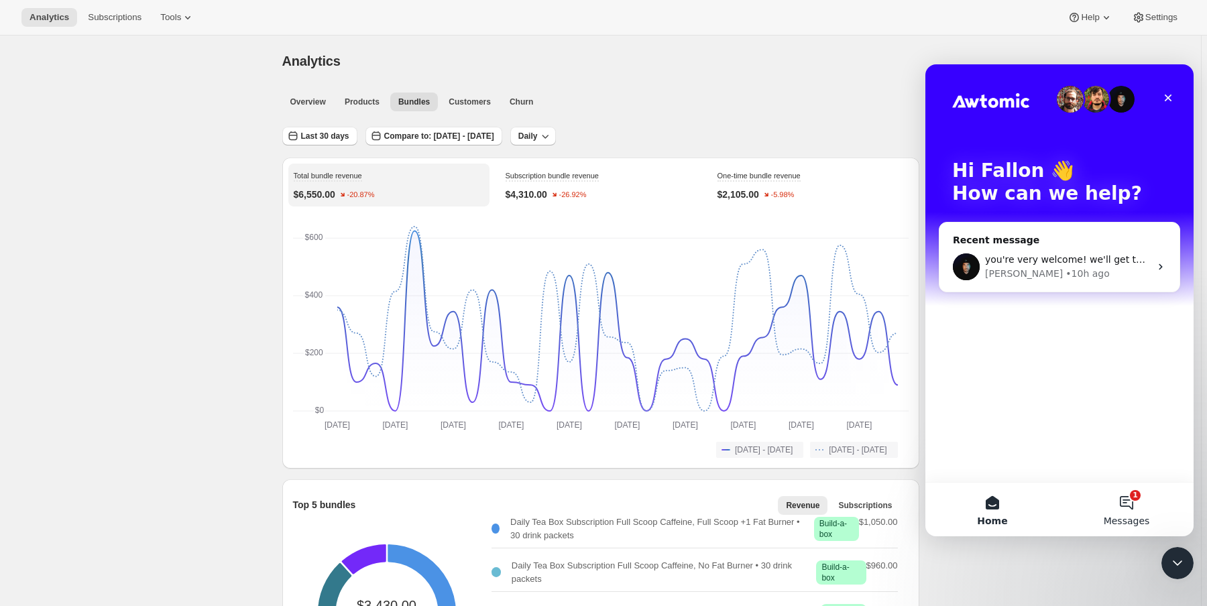
click at [1140, 501] on button "1 Messages" at bounding box center [1126, 510] width 134 height 54
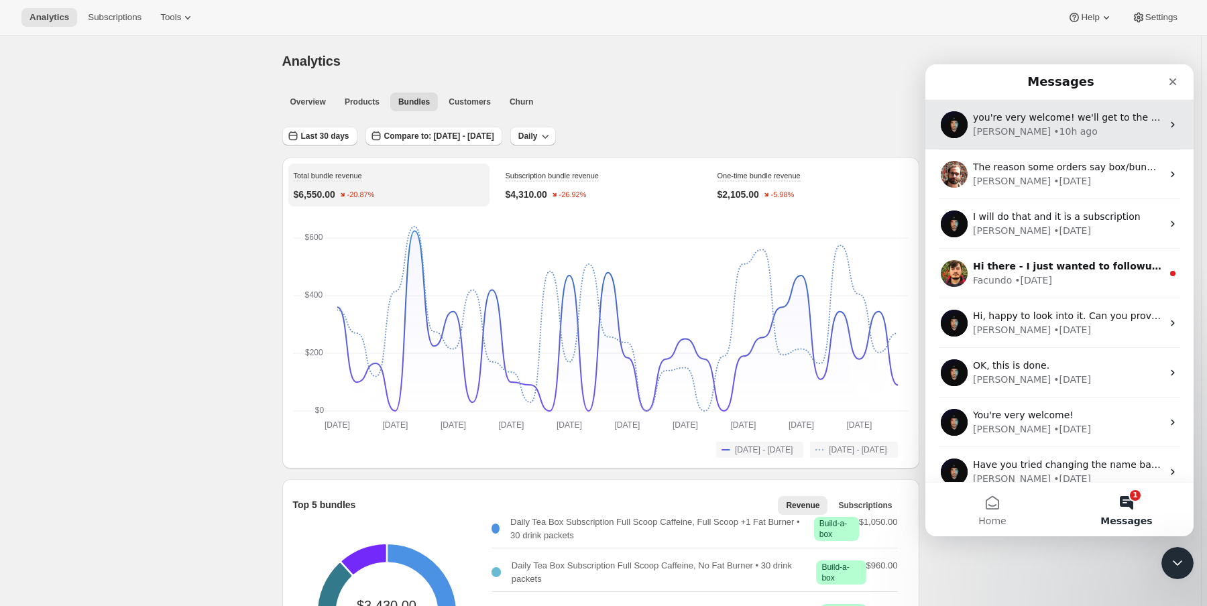
click at [1073, 138] on div "Adrian • 10h ago" at bounding box center [1067, 132] width 189 height 14
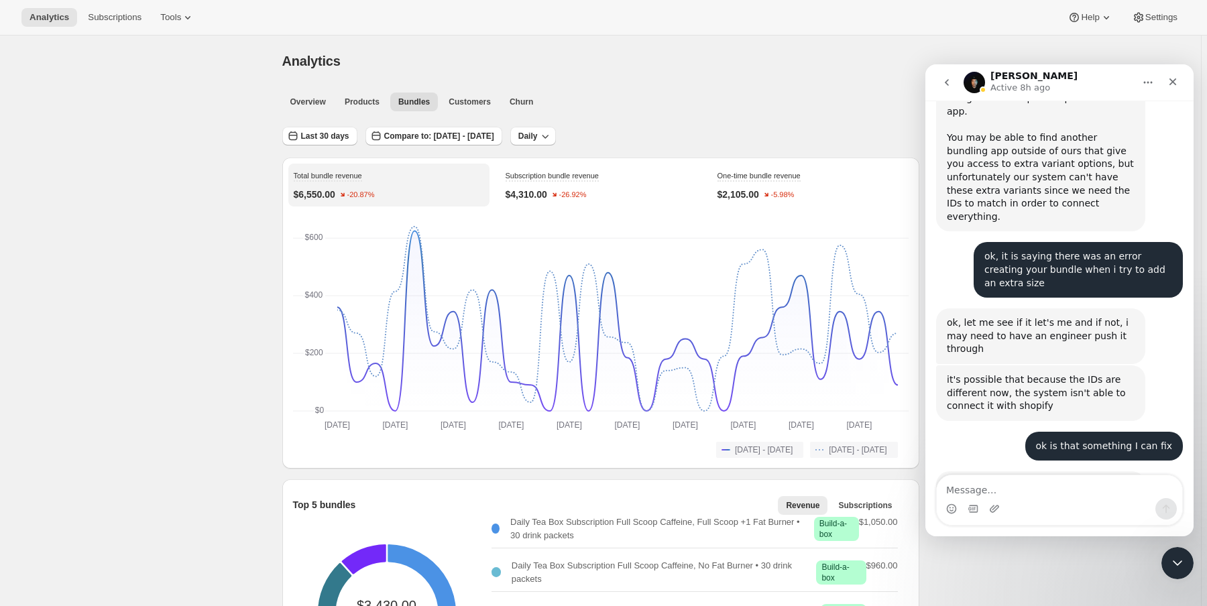
scroll to position [2663, 0]
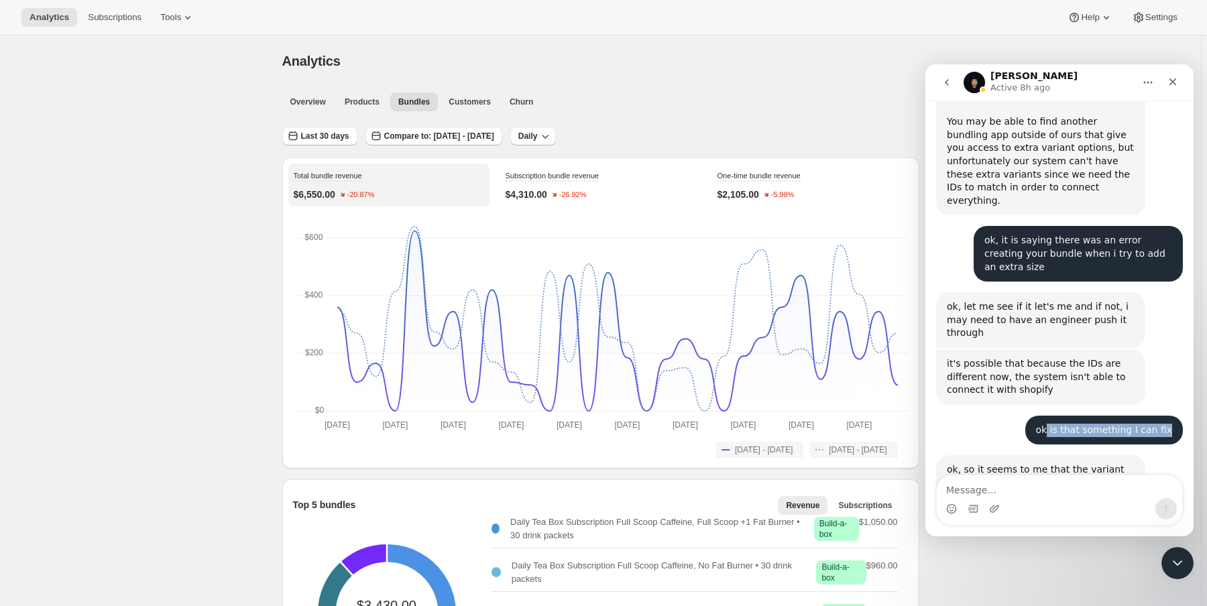
drag, startPoint x: 1057, startPoint y: 221, endPoint x: 1175, endPoint y: 223, distance: 118.7
click at [1175, 416] on div "ok is that something I can fix Fallon • 10h ago" at bounding box center [1104, 430] width 158 height 29
drag, startPoint x: 950, startPoint y: 256, endPoint x: 1049, endPoint y: 337, distance: 127.6
click at [1049, 463] on div "ok, so it seems to me that the variant IDs are fixed, but i'm still seeing the …" at bounding box center [1041, 515] width 188 height 105
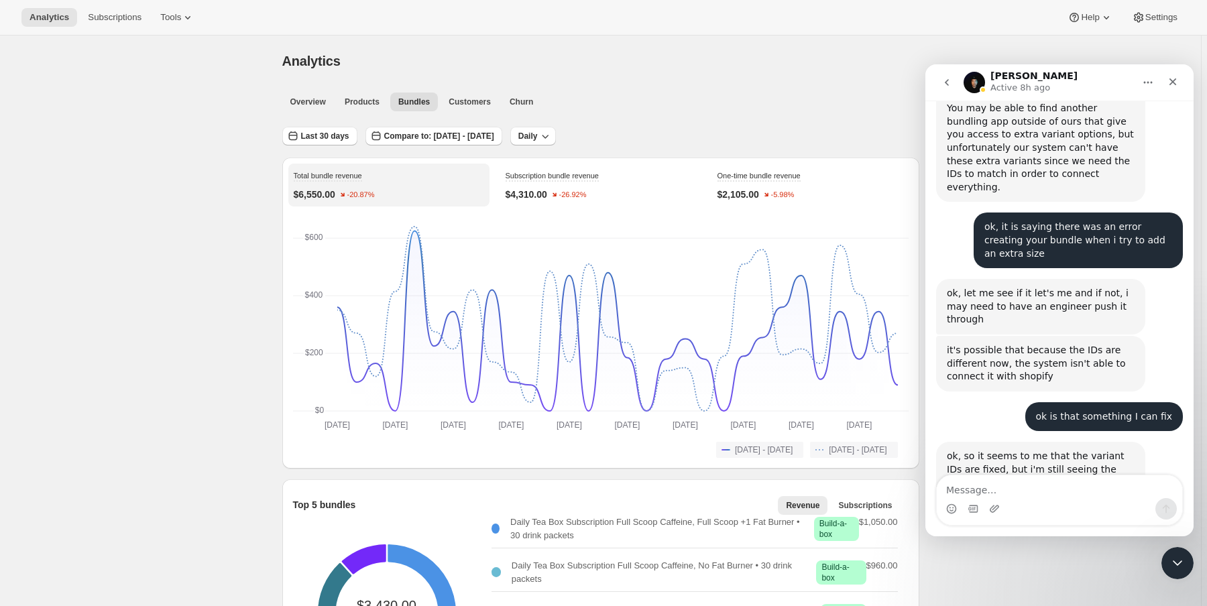
click at [993, 587] on div "ok, thank you for your help so far Fallon • 10h ago" at bounding box center [1059, 607] width 247 height 40
click at [1177, 84] on icon "Close" at bounding box center [1172, 81] width 11 height 11
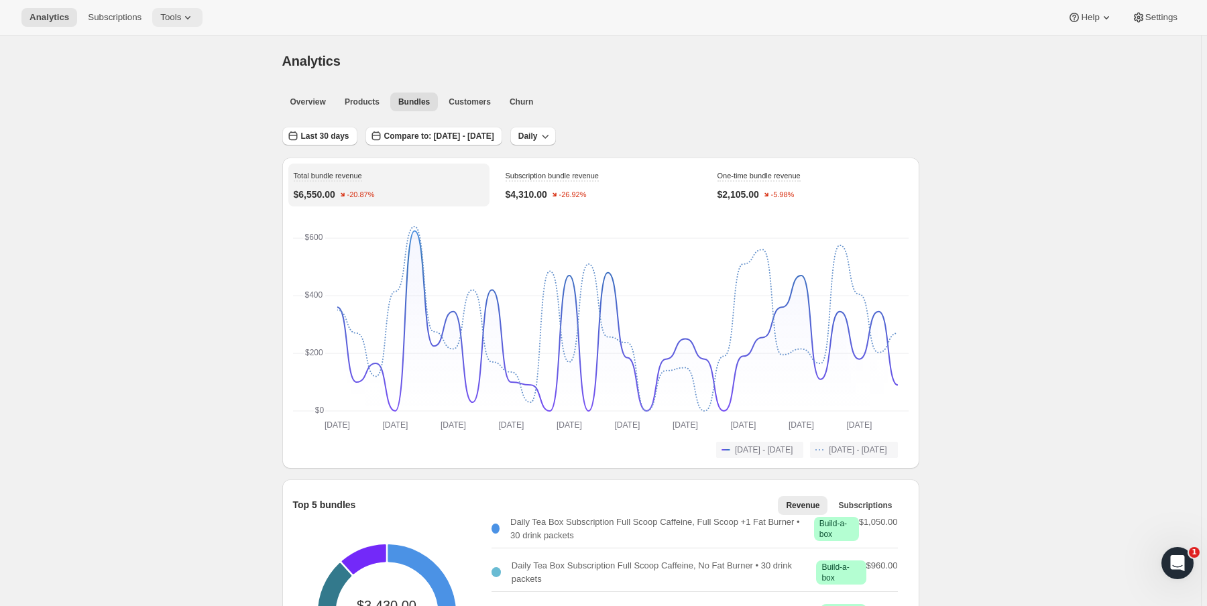
click at [174, 23] on button "Tools" at bounding box center [177, 17] width 50 height 19
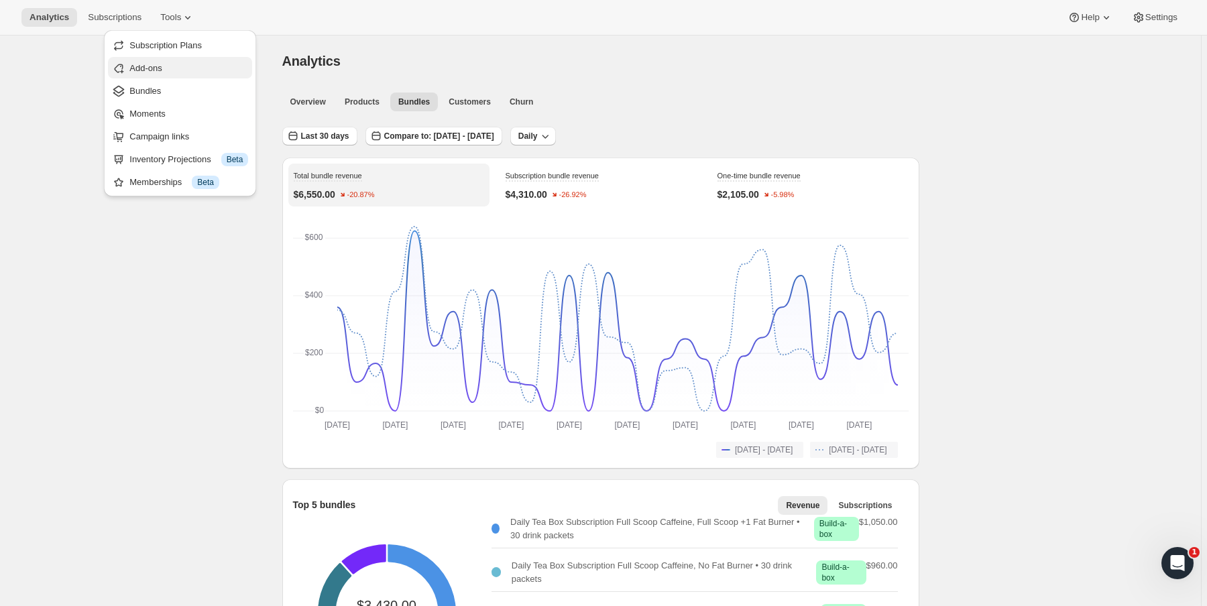
click at [169, 72] on span "Add-ons" at bounding box center [188, 68] width 119 height 13
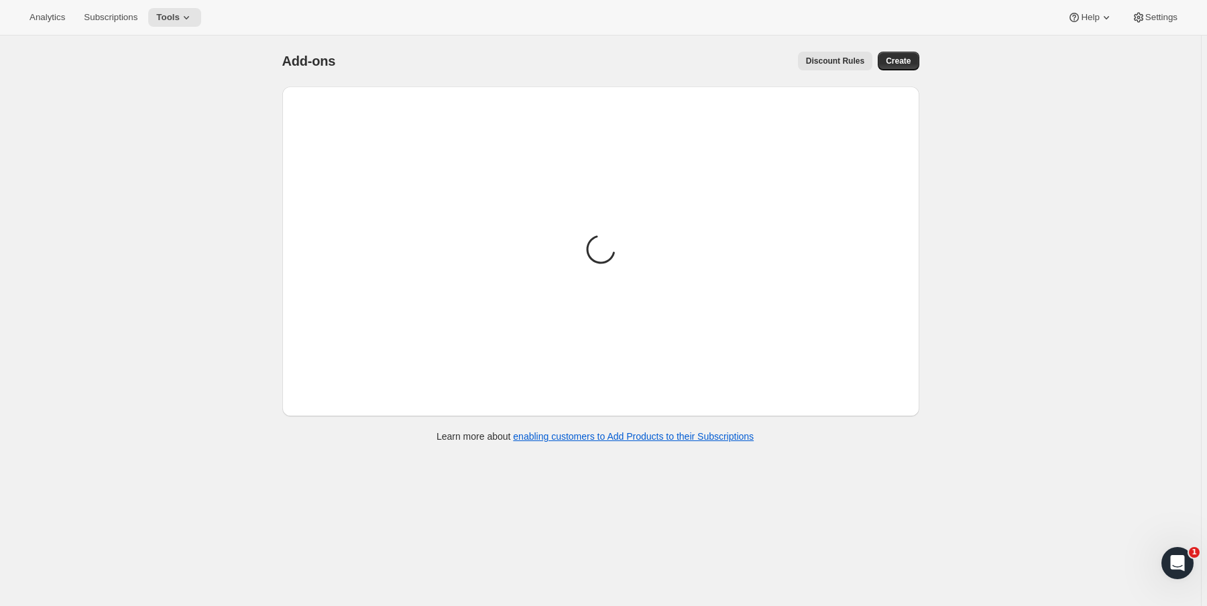
click at [184, 32] on div "Analytics Subscriptions Tools Help Settings" at bounding box center [603, 18] width 1207 height 36
click at [180, 21] on span "Tools" at bounding box center [167, 17] width 23 height 11
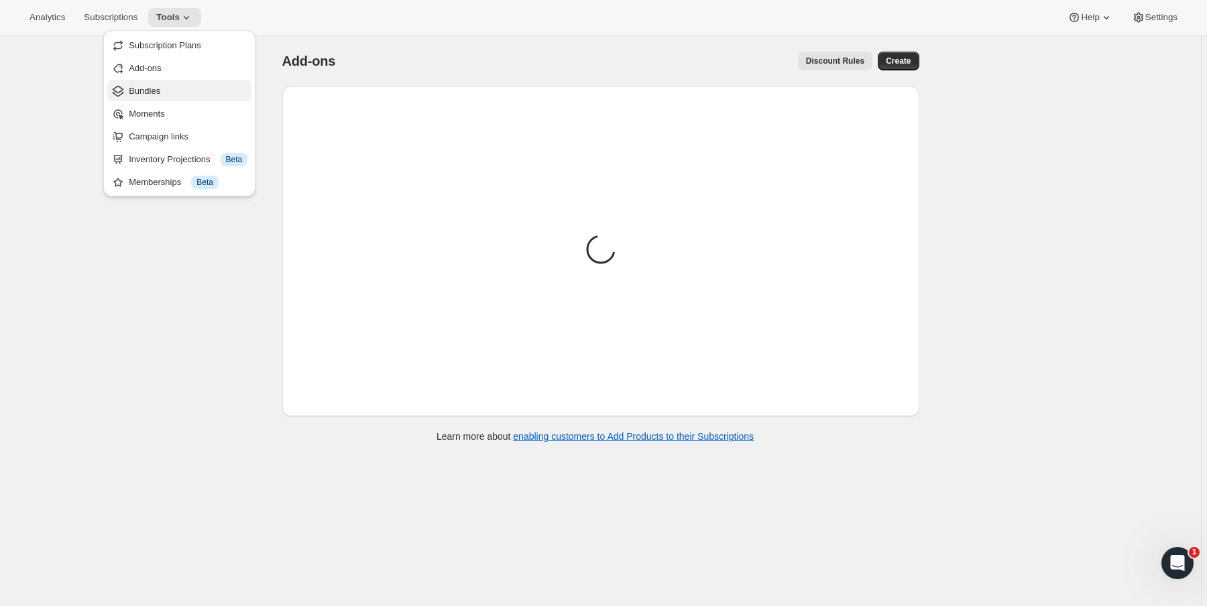
click at [165, 84] on span "Bundles" at bounding box center [188, 90] width 119 height 13
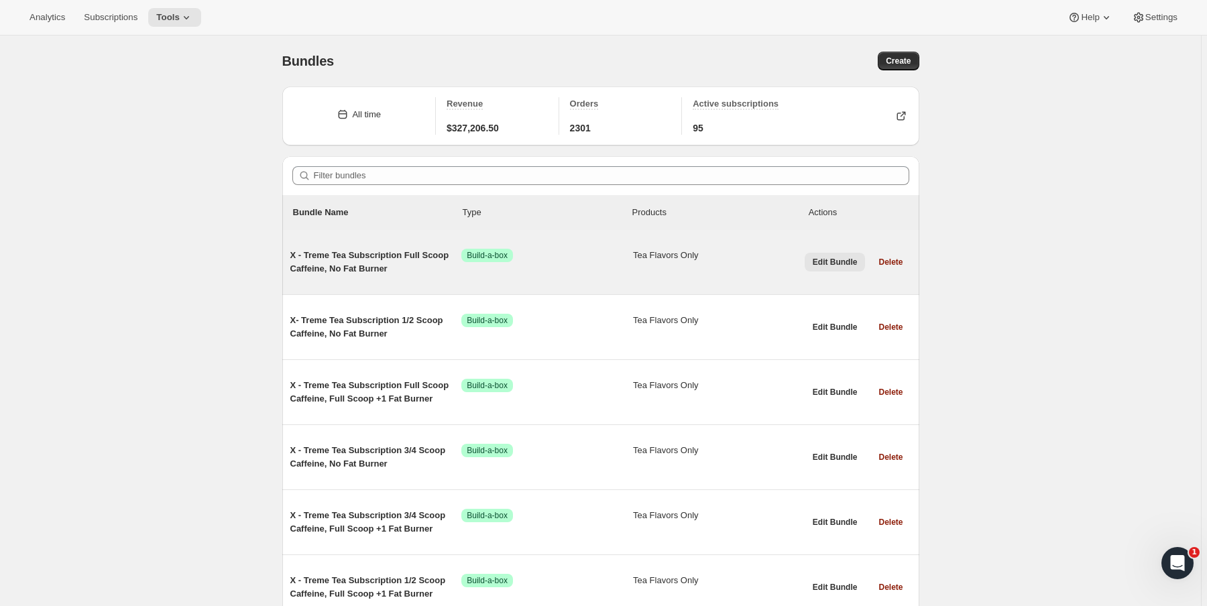
click at [818, 258] on span "Edit Bundle" at bounding box center [835, 262] width 45 height 11
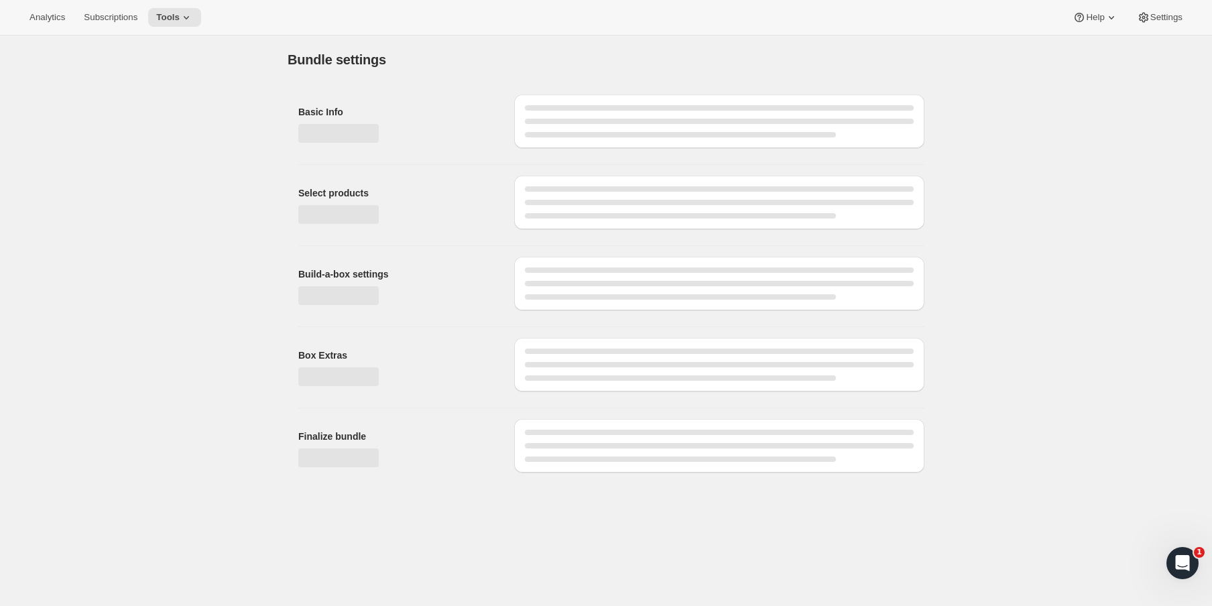
type input "X - Treme Tea Subscription Full Scoop Caffeine, No Fat Burner"
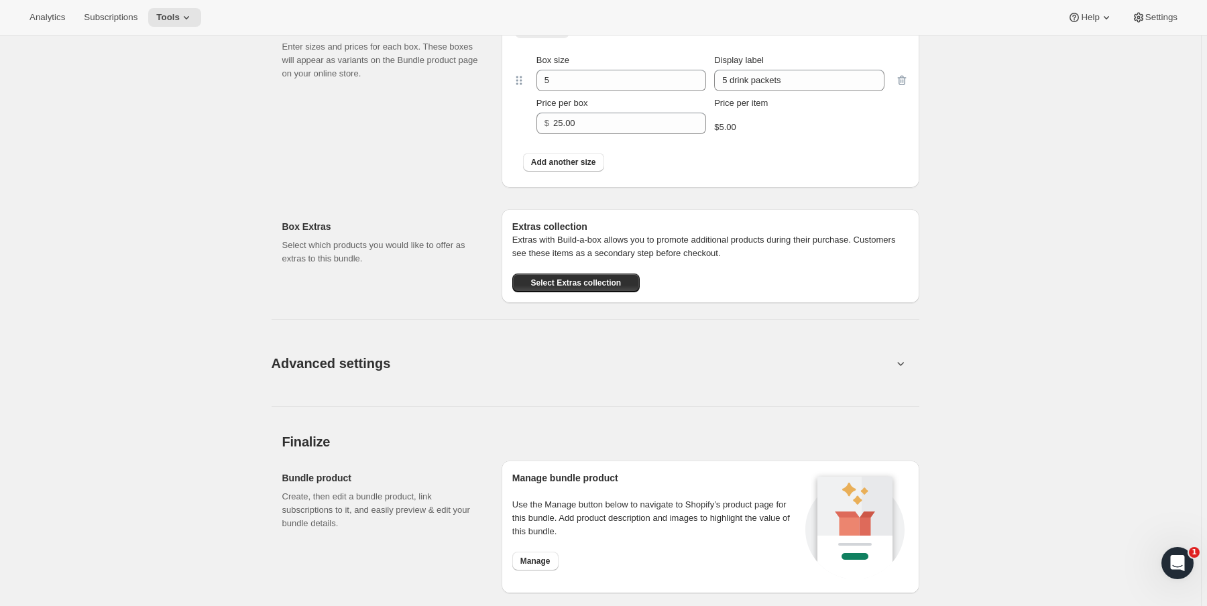
scroll to position [910, 0]
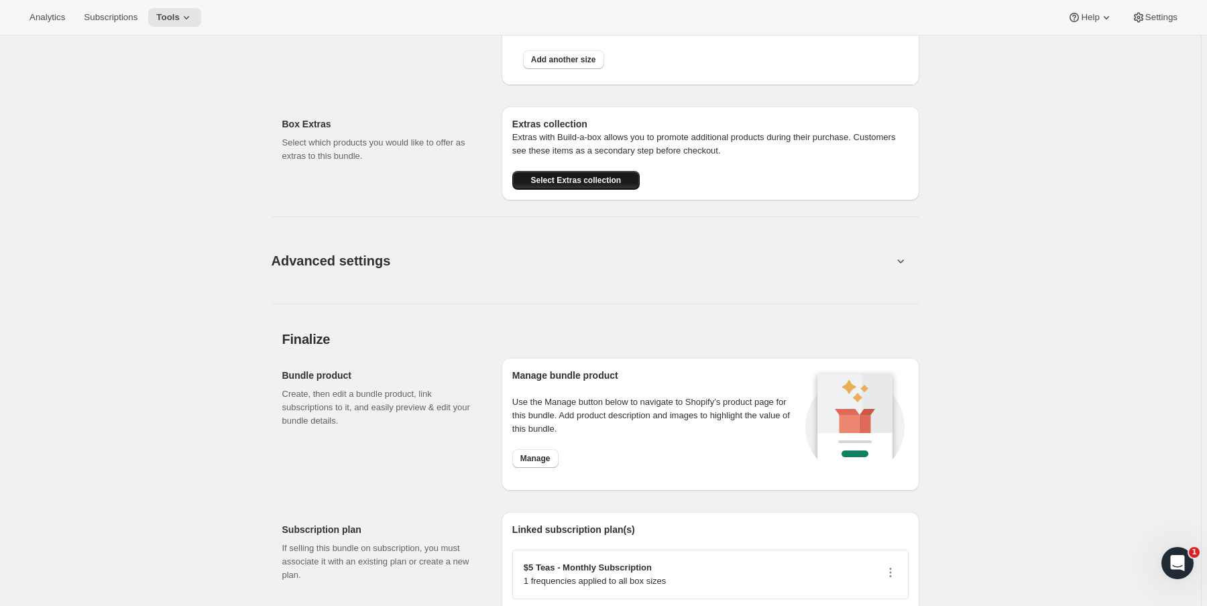
click at [607, 186] on button "Select Extras collection" at bounding box center [575, 180] width 127 height 19
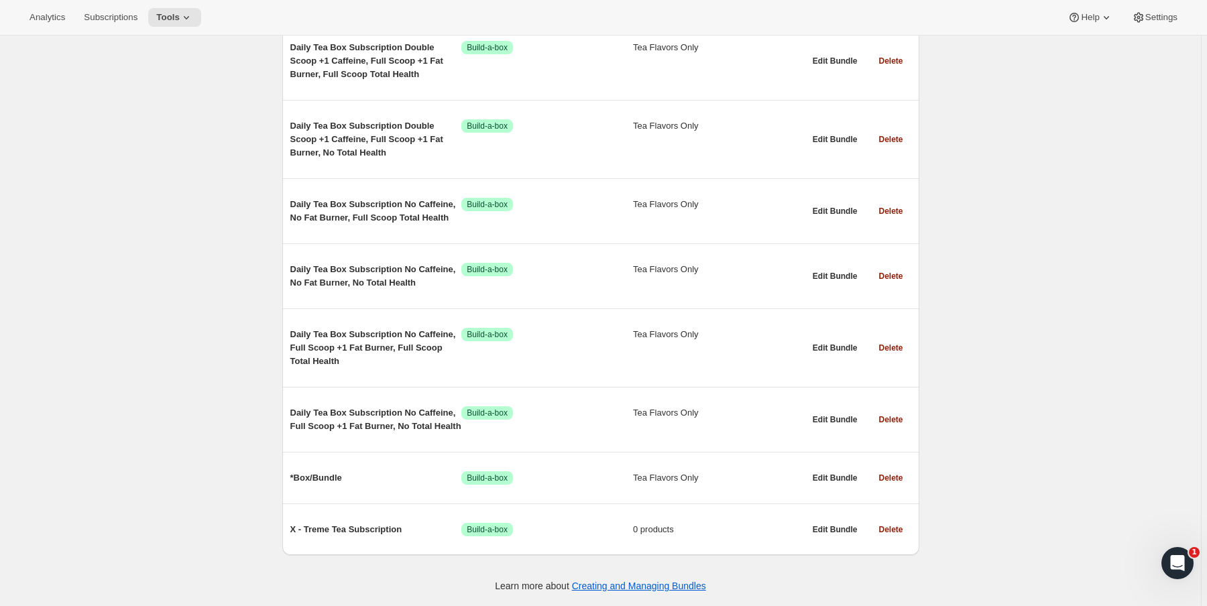
scroll to position [12798, 0]
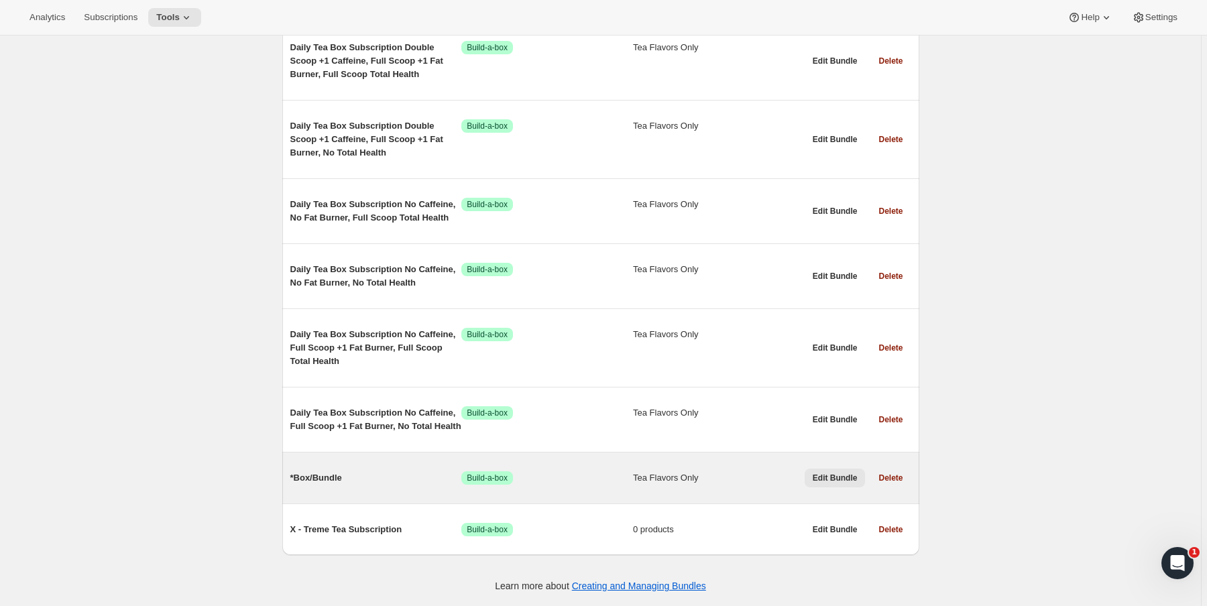
click at [842, 475] on span "Edit Bundle" at bounding box center [835, 478] width 45 height 11
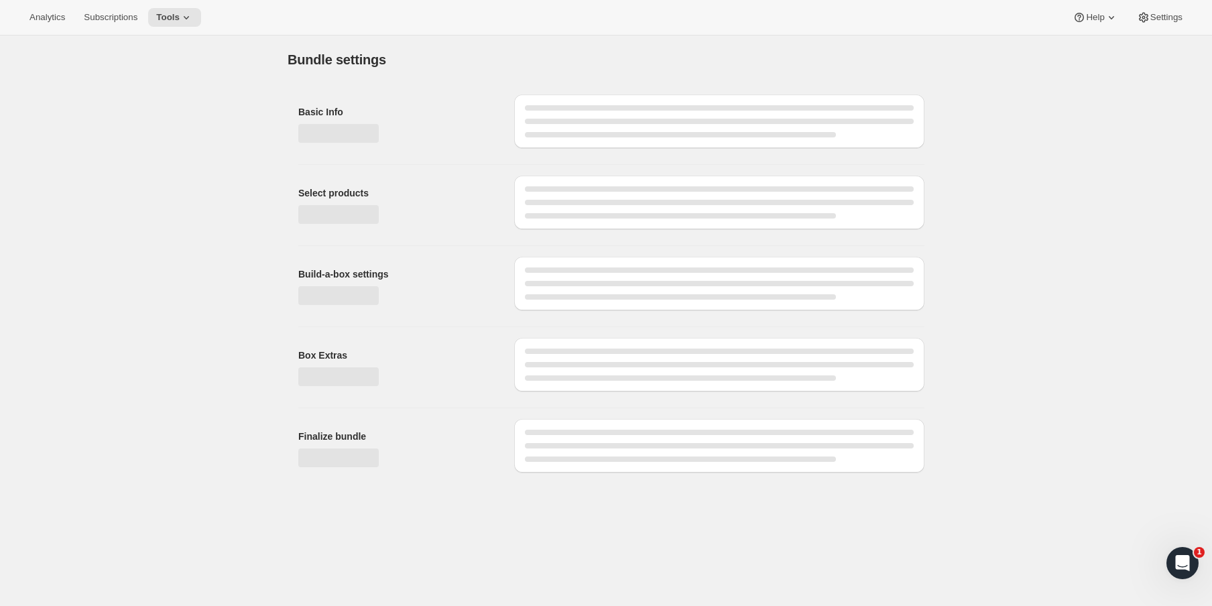
type input "*Box/Bundle"
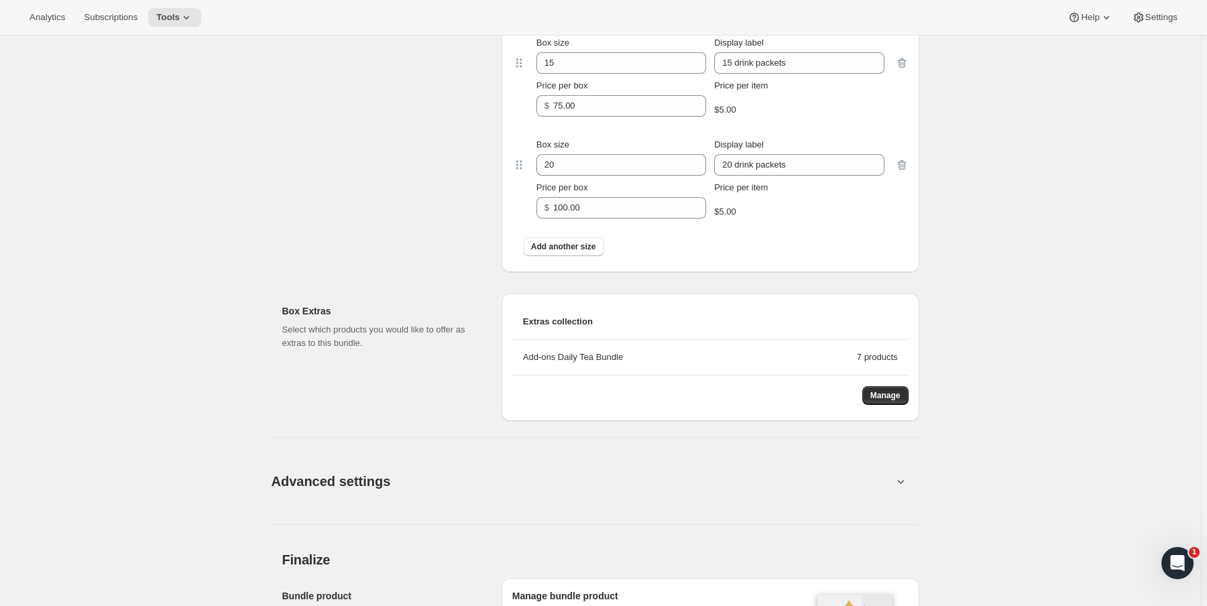
scroll to position [928, 0]
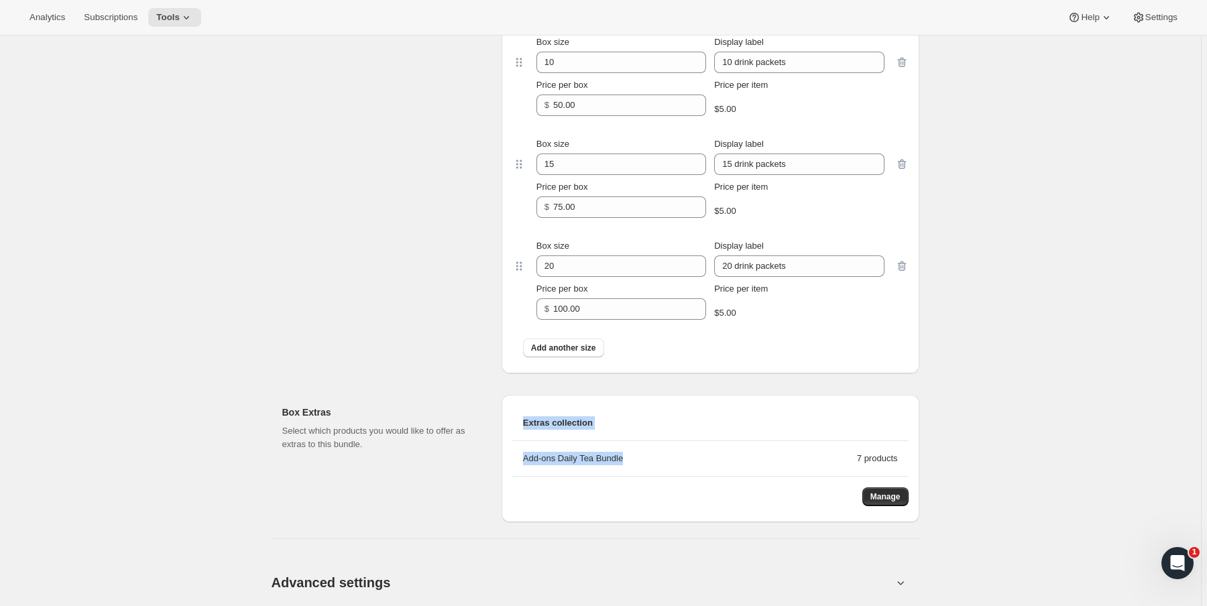
drag, startPoint x: 459, startPoint y: 469, endPoint x: 676, endPoint y: 461, distance: 217.3
click at [676, 461] on div "Box Extras Select which products you would like to offer as extras to this bund…" at bounding box center [600, 453] width 637 height 138
click at [668, 502] on li "Manage" at bounding box center [710, 491] width 396 height 29
click at [885, 489] on button "Manage" at bounding box center [885, 496] width 46 height 19
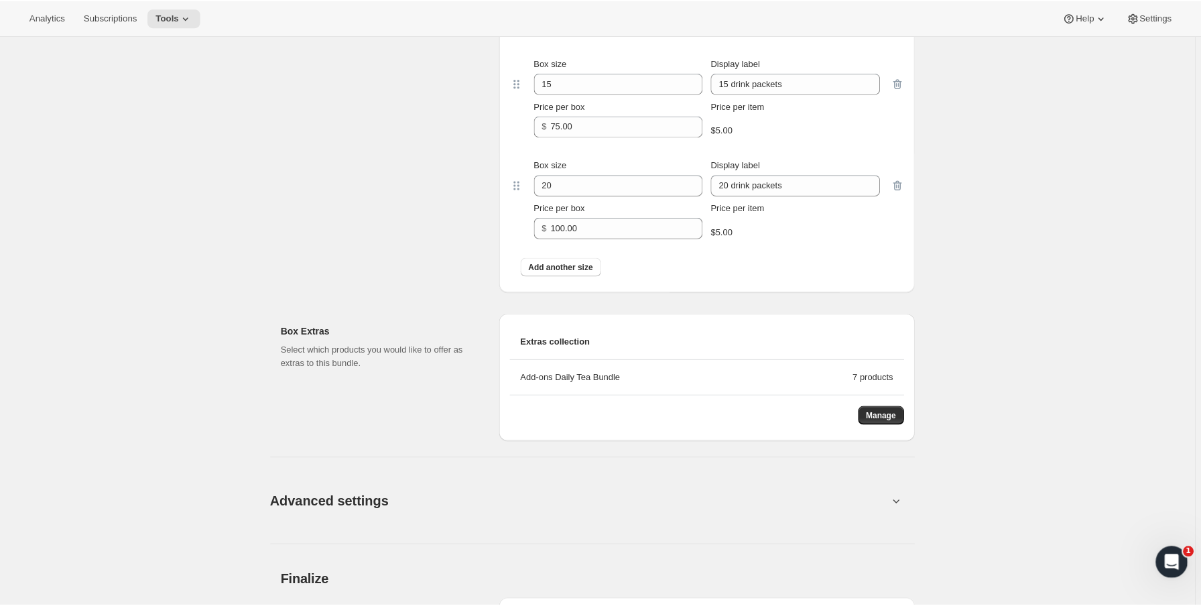
scroll to position [1035, 0]
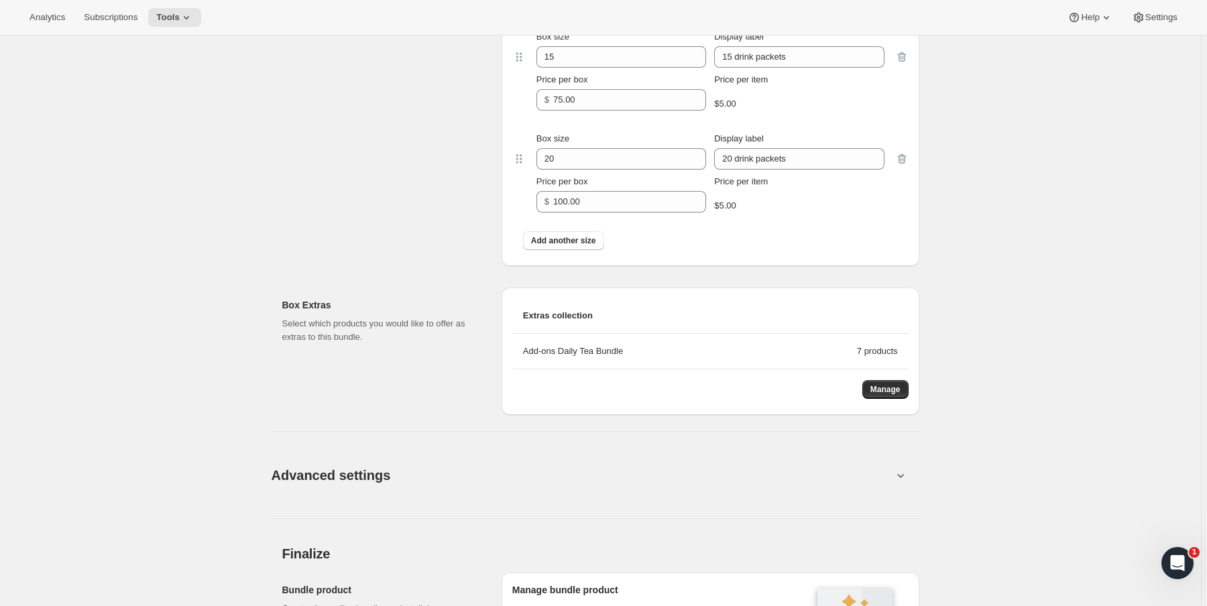
drag, startPoint x: 523, startPoint y: 349, endPoint x: 729, endPoint y: 362, distance: 206.2
click at [729, 362] on li "Add-ons Daily Tea Bundle 7 products" at bounding box center [710, 352] width 396 height 36
copy div "Add-ons Daily Tea Bundle"
